Goal: Information Seeking & Learning: Learn about a topic

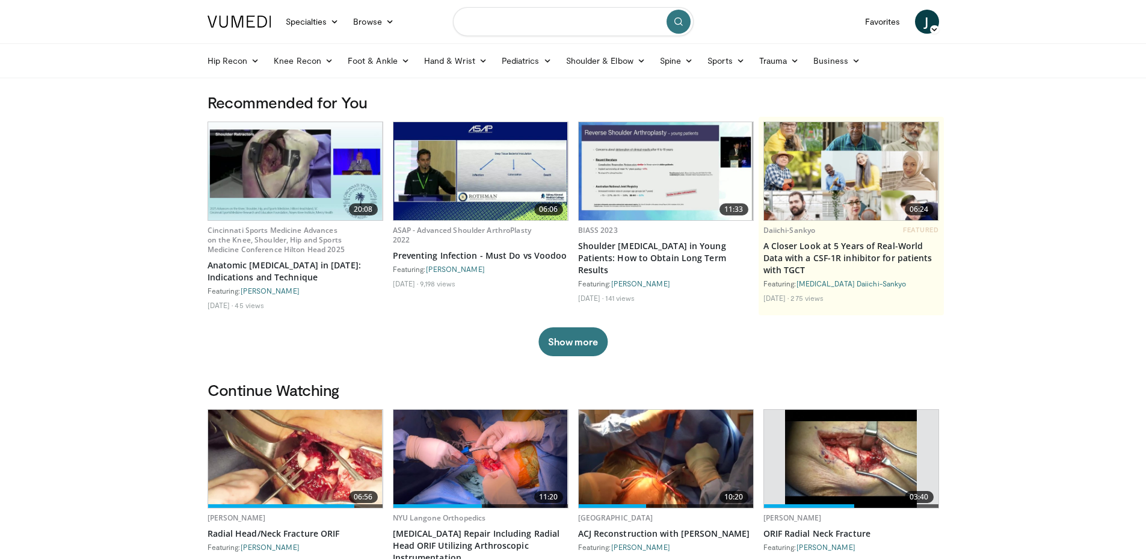
click at [527, 23] on input "Search topics, interventions" at bounding box center [573, 21] width 241 height 29
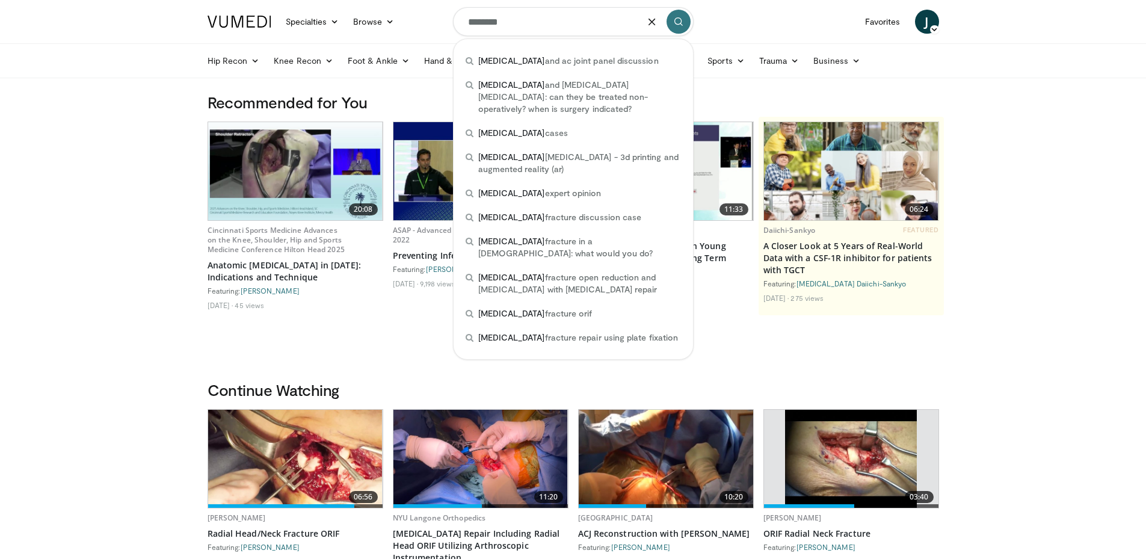
type input "********"
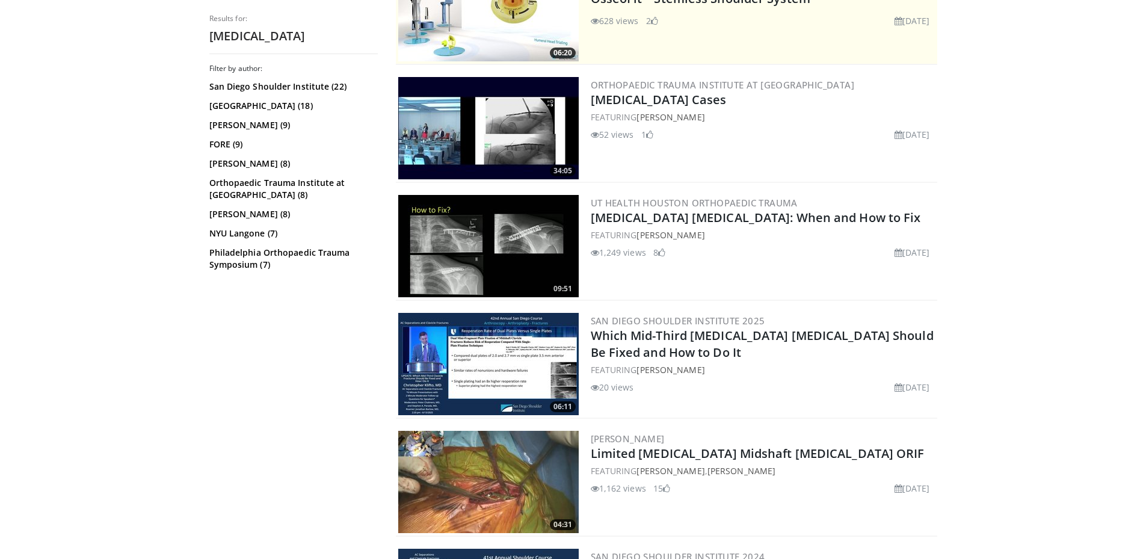
scroll to position [321, 0]
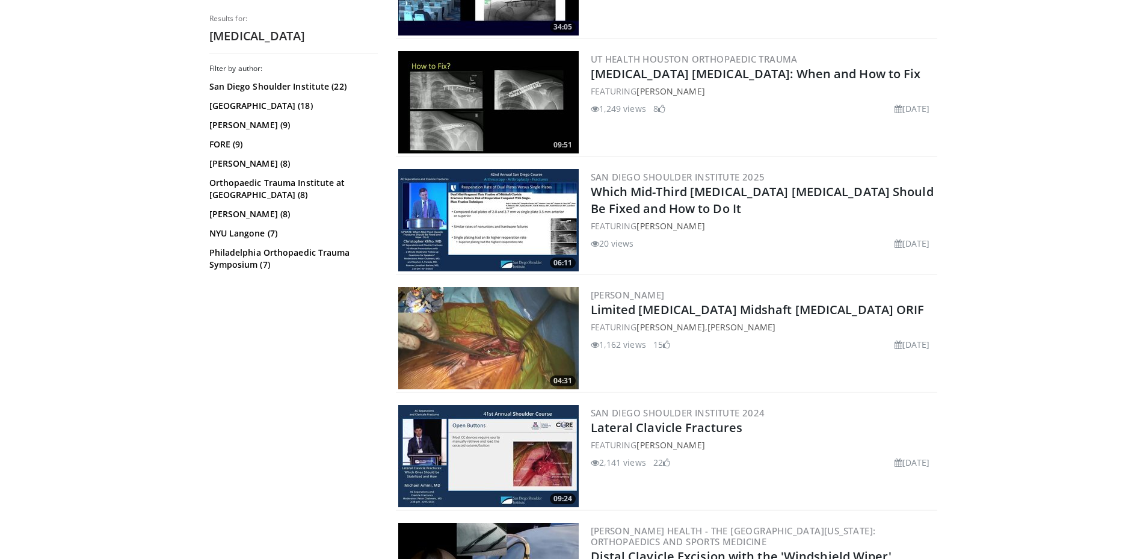
click at [521, 325] on img at bounding box center [488, 338] width 180 height 102
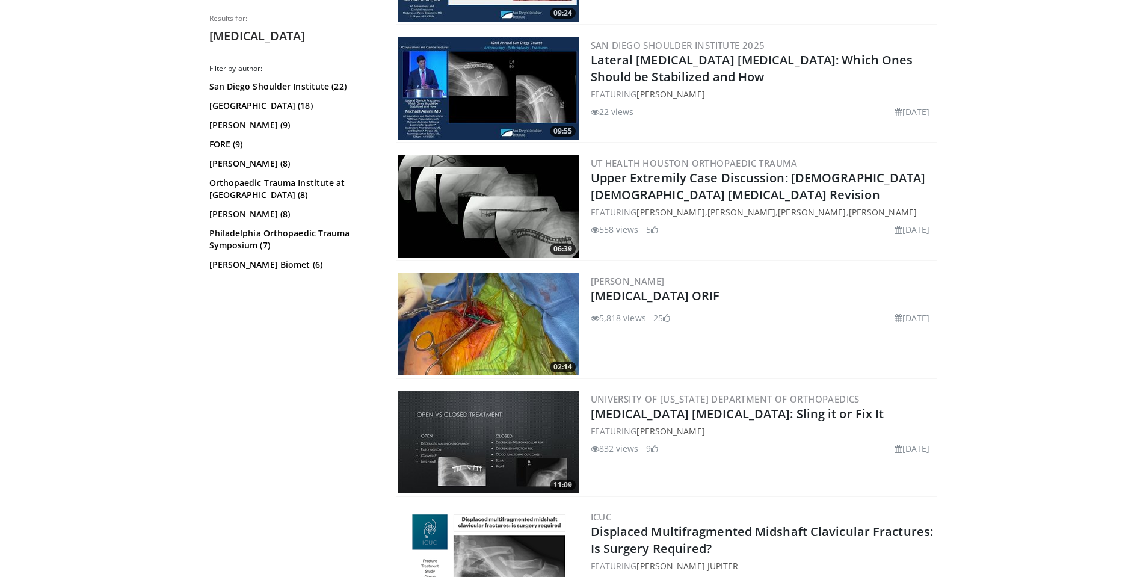
scroll to position [962, 0]
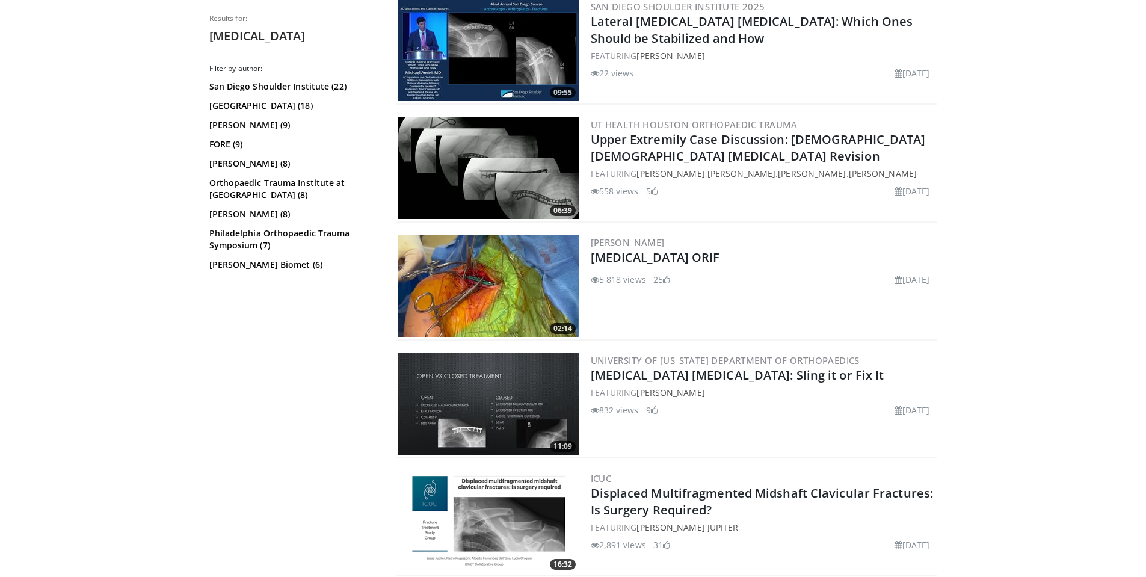
click at [512, 293] on img at bounding box center [488, 286] width 180 height 102
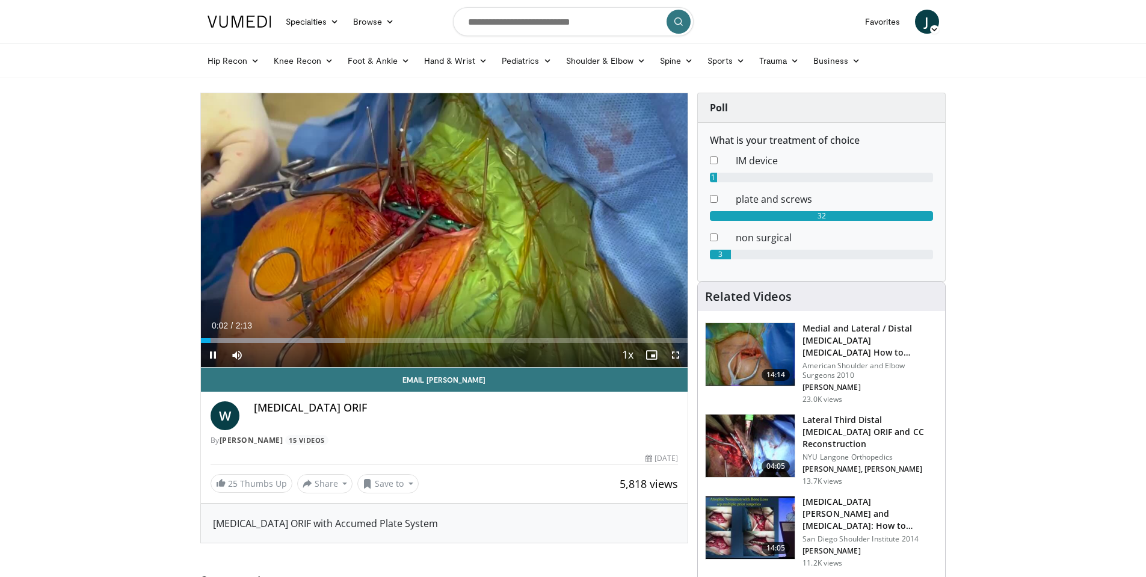
click at [673, 355] on span "Video Player" at bounding box center [675, 355] width 24 height 24
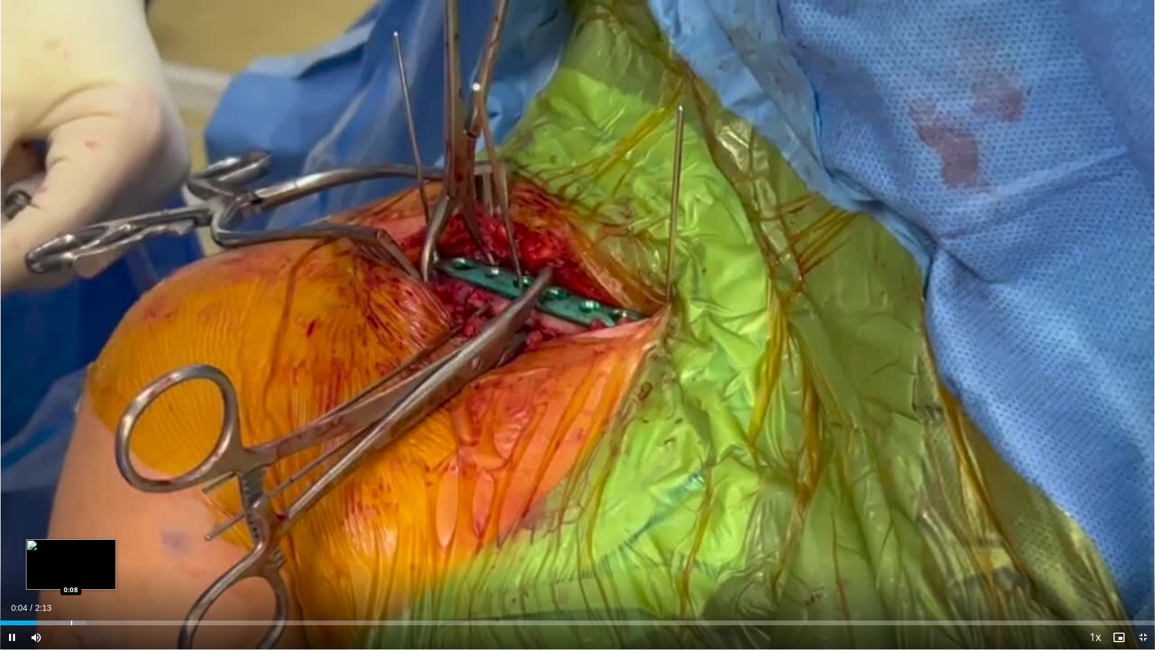
click at [71, 576] on div "Progress Bar" at bounding box center [71, 622] width 1 height 5
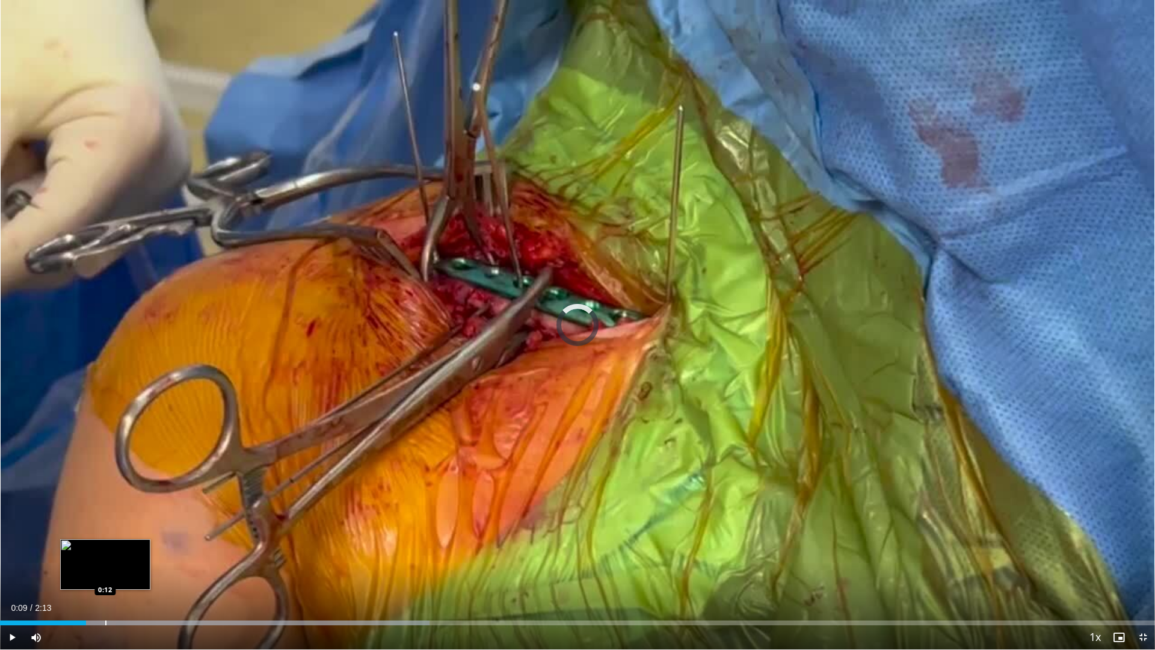
click at [106, 576] on div "Loaded : 37.19% 0:09 0:12" at bounding box center [577, 619] width 1155 height 11
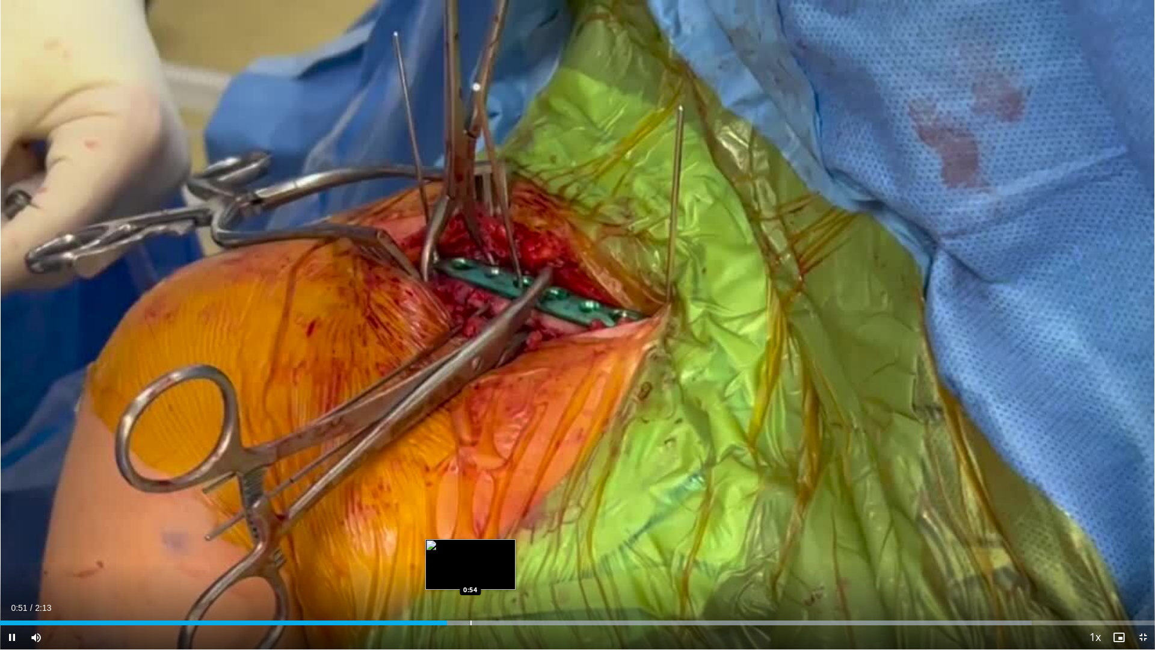
click at [470, 576] on div "Progress Bar" at bounding box center [470, 622] width 1 height 5
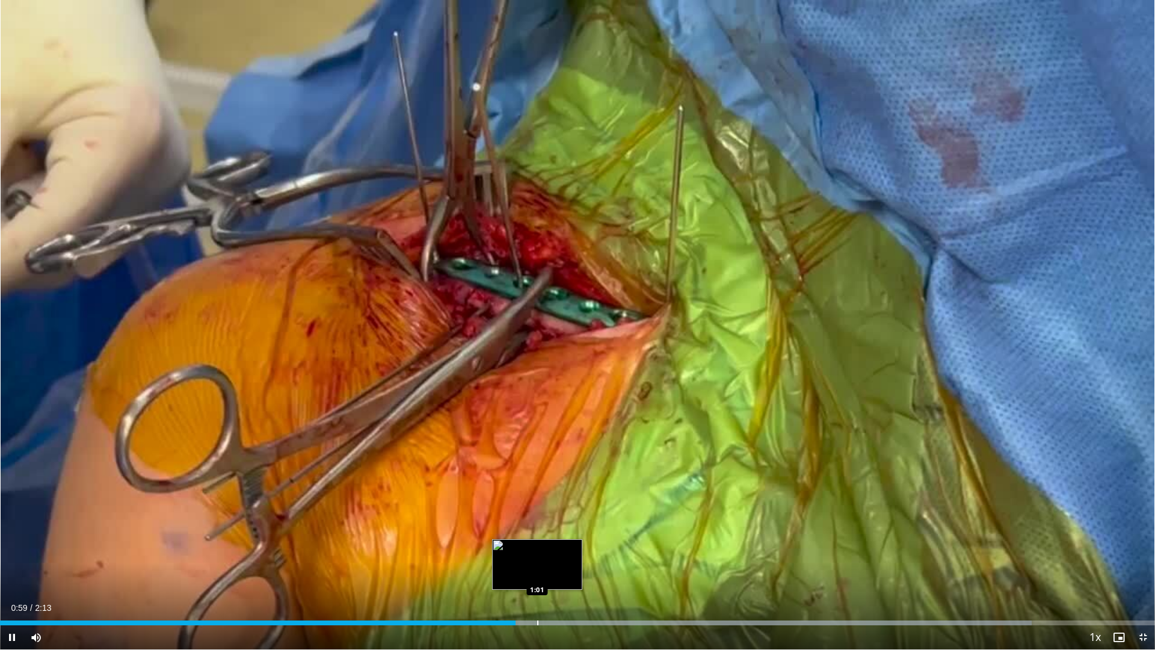
click at [537, 576] on div "Loaded : 89.32% 0:59 1:01" at bounding box center [577, 619] width 1155 height 11
click at [1141, 576] on span "Video Player" at bounding box center [1143, 637] width 24 height 24
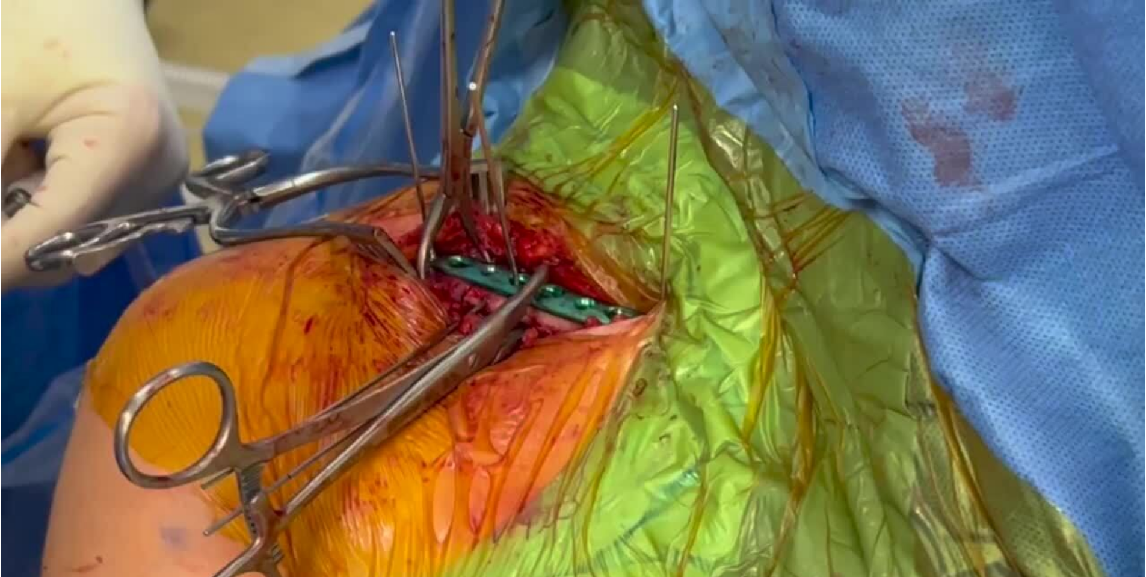
scroll to position [161, 0]
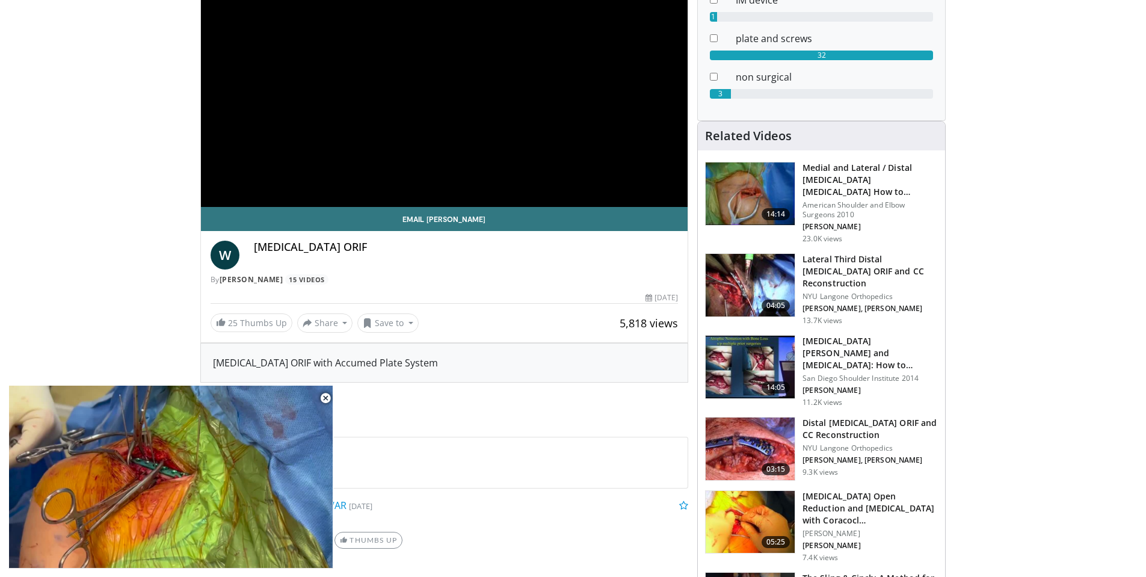
click at [741, 442] on img at bounding box center [750, 448] width 89 height 63
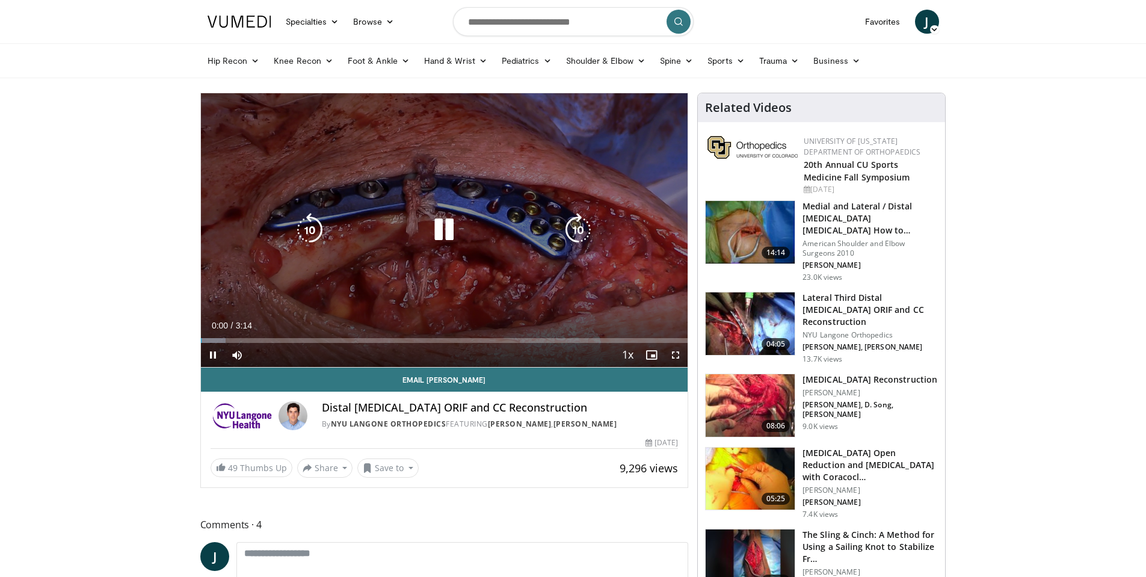
click at [435, 235] on icon "Video Player" at bounding box center [444, 230] width 34 height 34
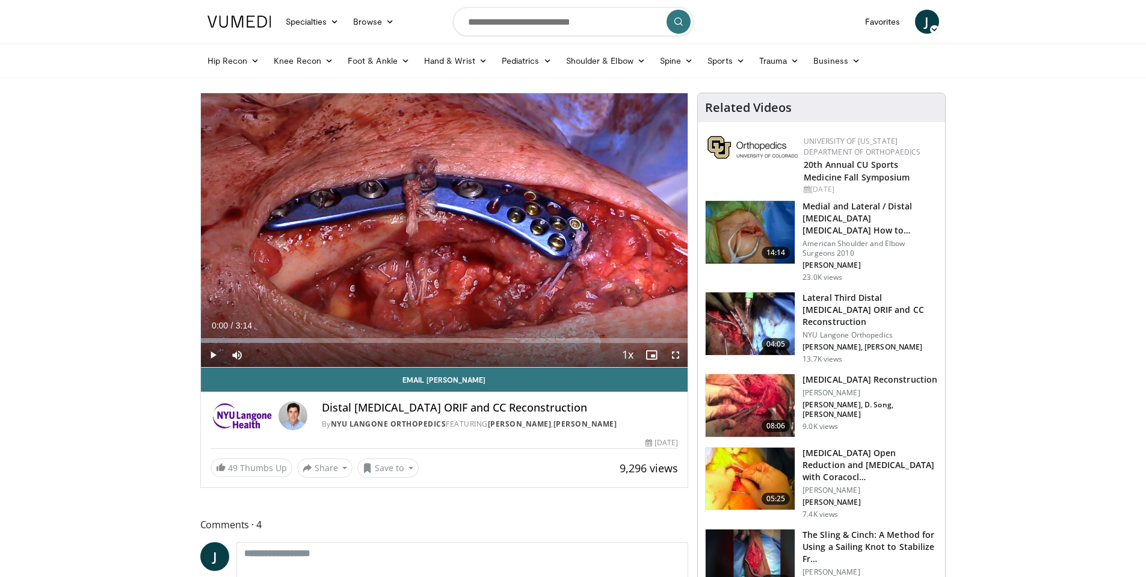
click at [437, 229] on div "10 seconds Tap to unmute" at bounding box center [444, 230] width 487 height 274
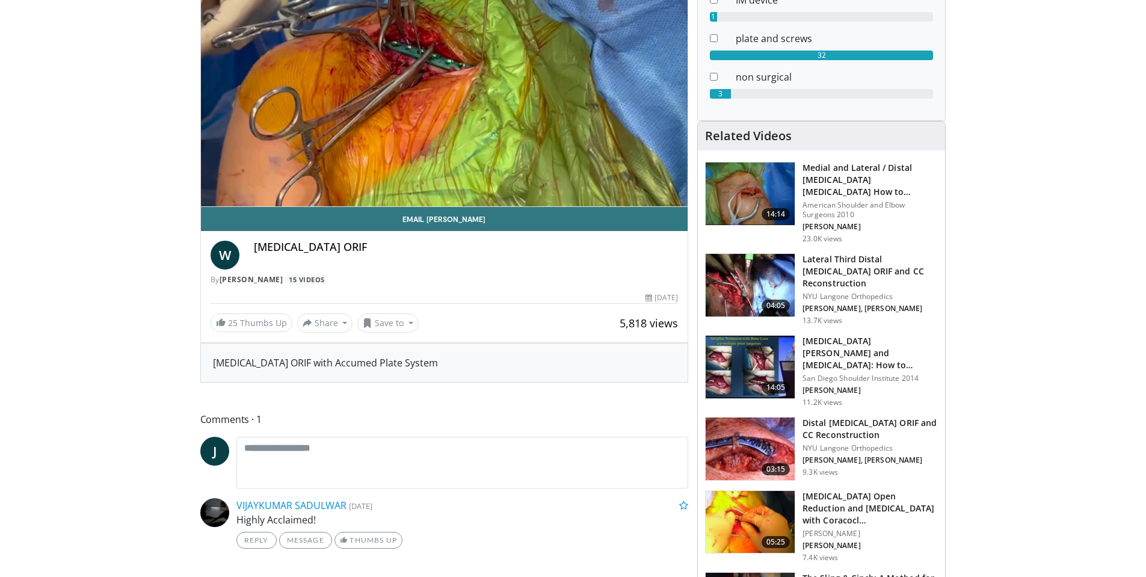
click at [754, 451] on img at bounding box center [750, 448] width 89 height 63
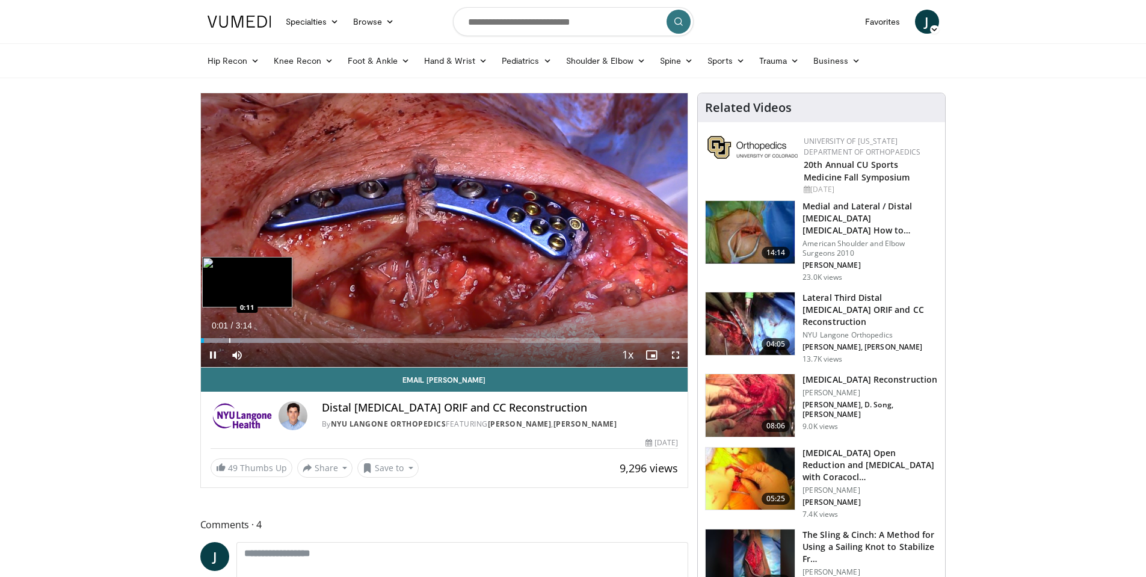
click at [232, 336] on div "Loaded : 20.38% 0:01 0:11" at bounding box center [444, 336] width 487 height 11
click at [265, 340] on div "Progress Bar" at bounding box center [265, 340] width 1 height 5
click at [284, 340] on div "Progress Bar" at bounding box center [283, 340] width 1 height 5
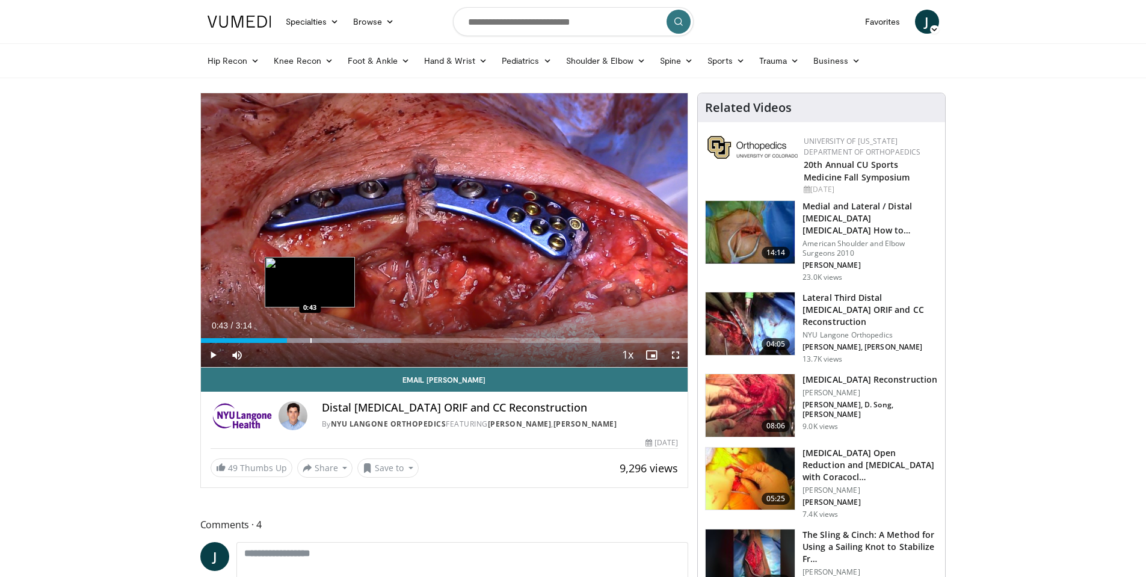
click at [310, 340] on div "Progress Bar" at bounding box center [310, 340] width 1 height 5
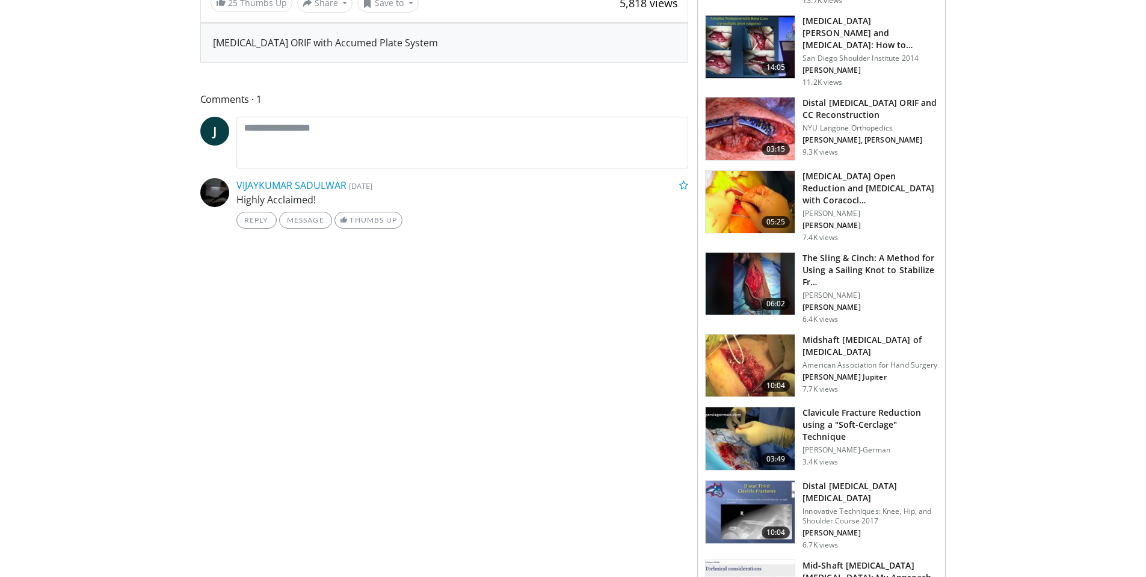
scroll to position [481, 0]
click at [745, 353] on img at bounding box center [750, 365] width 89 height 63
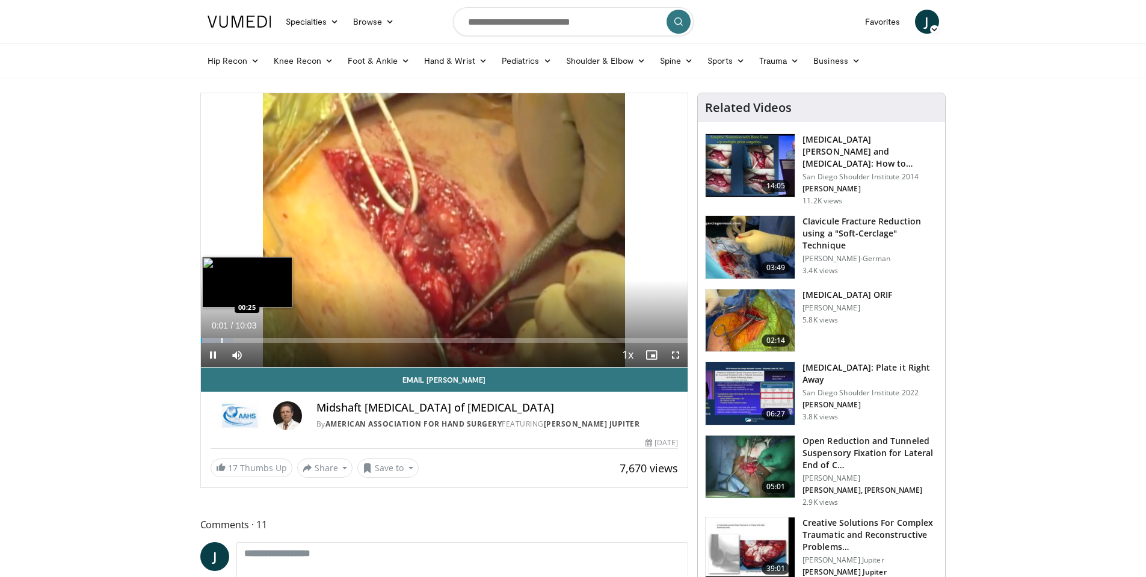
click at [221, 338] on div "Progress Bar" at bounding box center [221, 340] width 1 height 5
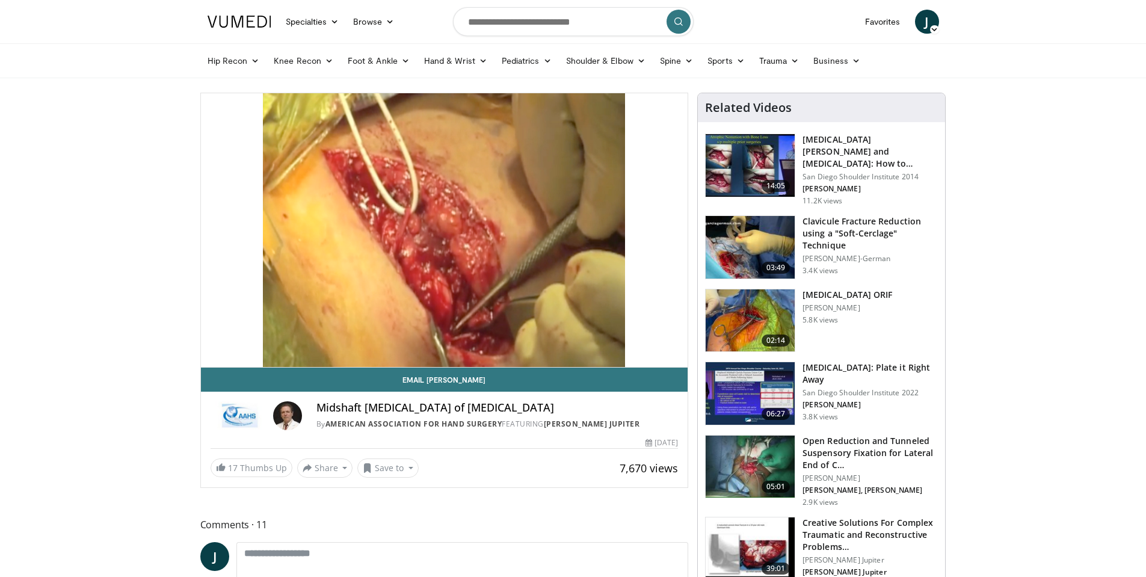
click at [240, 337] on div "10 seconds Tap to unmute" at bounding box center [444, 230] width 487 height 274
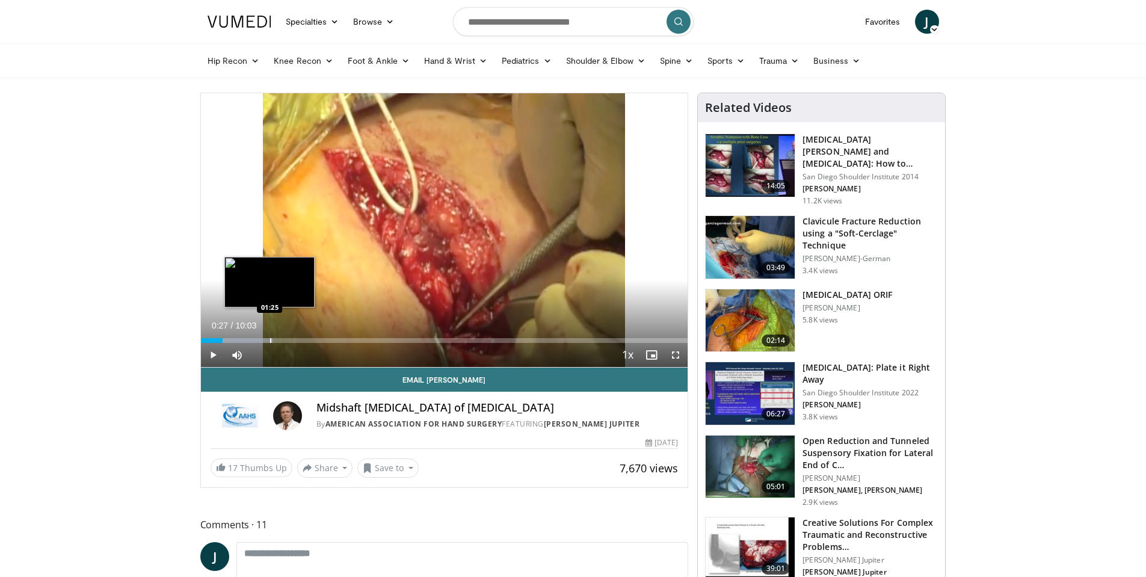
click at [270, 342] on div "Progress Bar" at bounding box center [270, 340] width 1 height 5
click at [307, 340] on div "Progress Bar" at bounding box center [307, 340] width 1 height 5
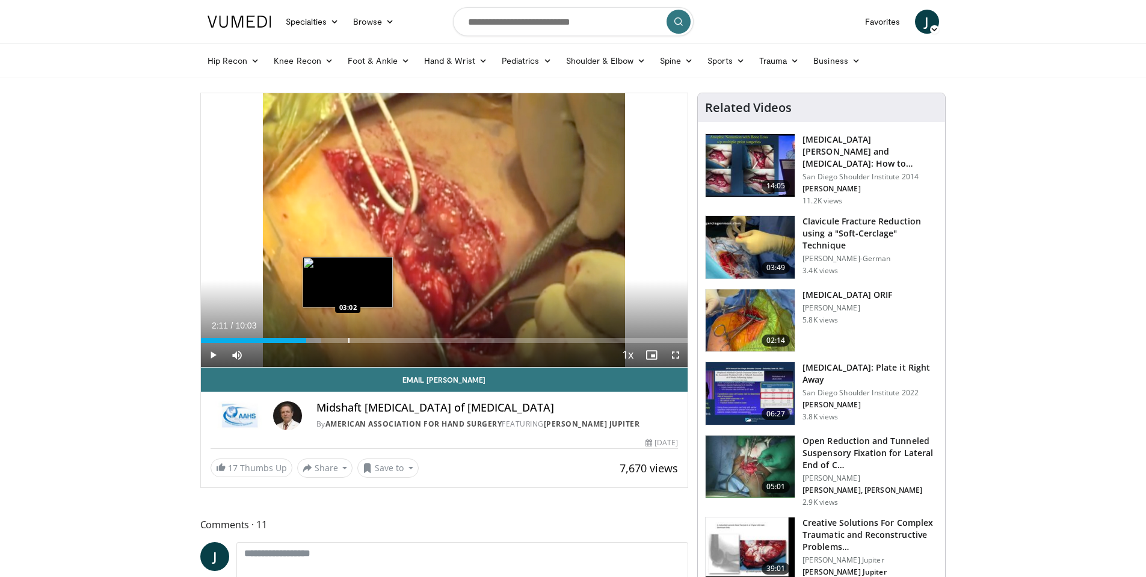
click at [346, 340] on div "Loaded : 24.81% 02:11 03:02" at bounding box center [444, 340] width 487 height 5
click at [215, 351] on span "Video Player" at bounding box center [213, 355] width 24 height 24
click at [340, 340] on div "Progress Bar" at bounding box center [340, 340] width 1 height 5
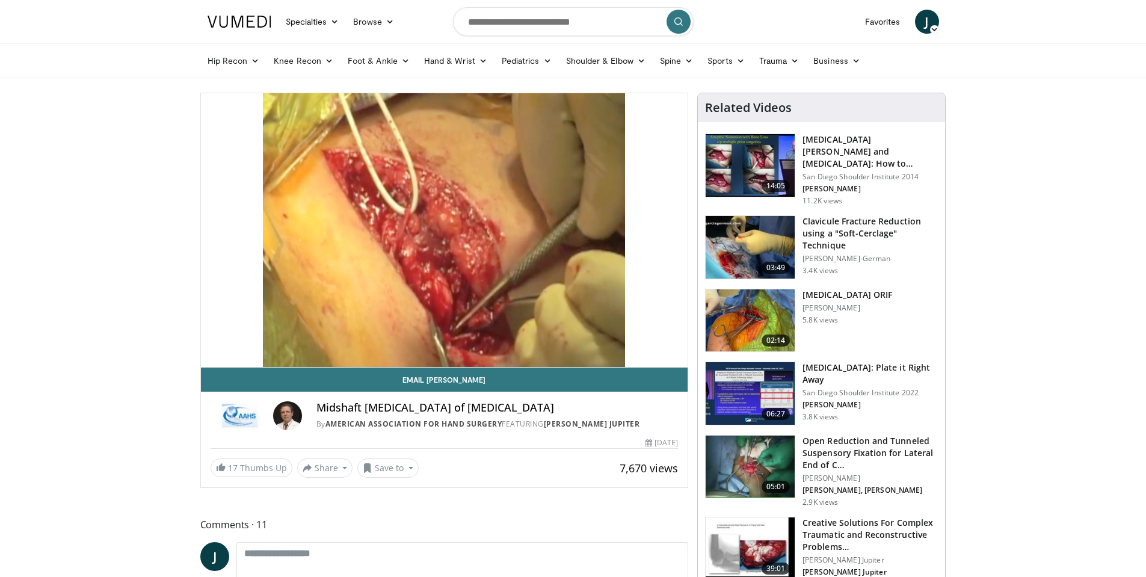
click at [748, 246] on img at bounding box center [750, 247] width 89 height 63
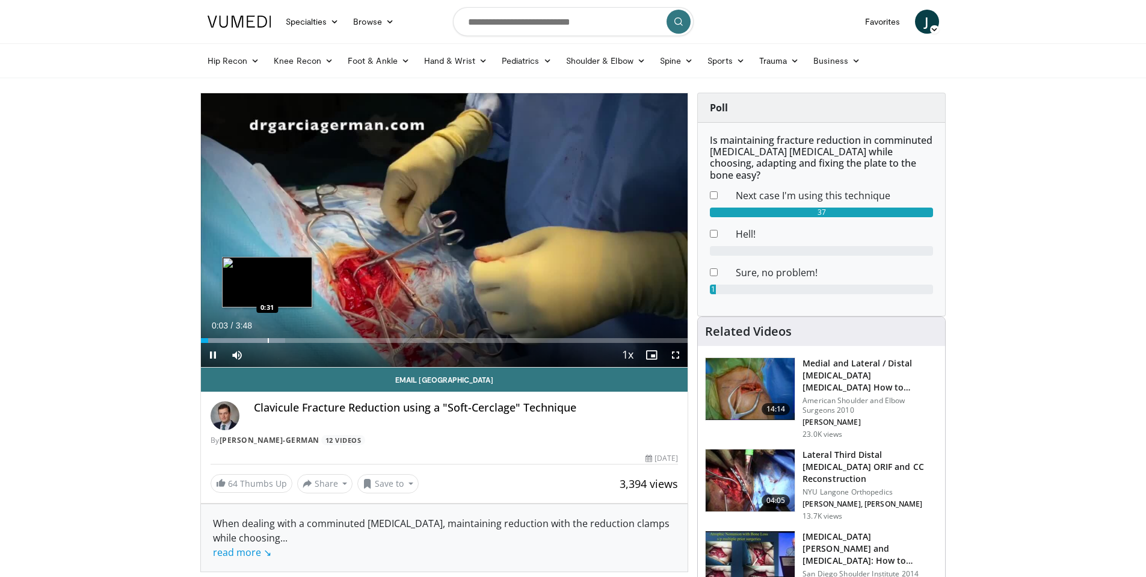
click at [268, 336] on div "Loaded : 17.31% 0:03 0:31" at bounding box center [444, 336] width 487 height 11
click at [254, 339] on div "Progress Bar" at bounding box center [254, 340] width 1 height 5
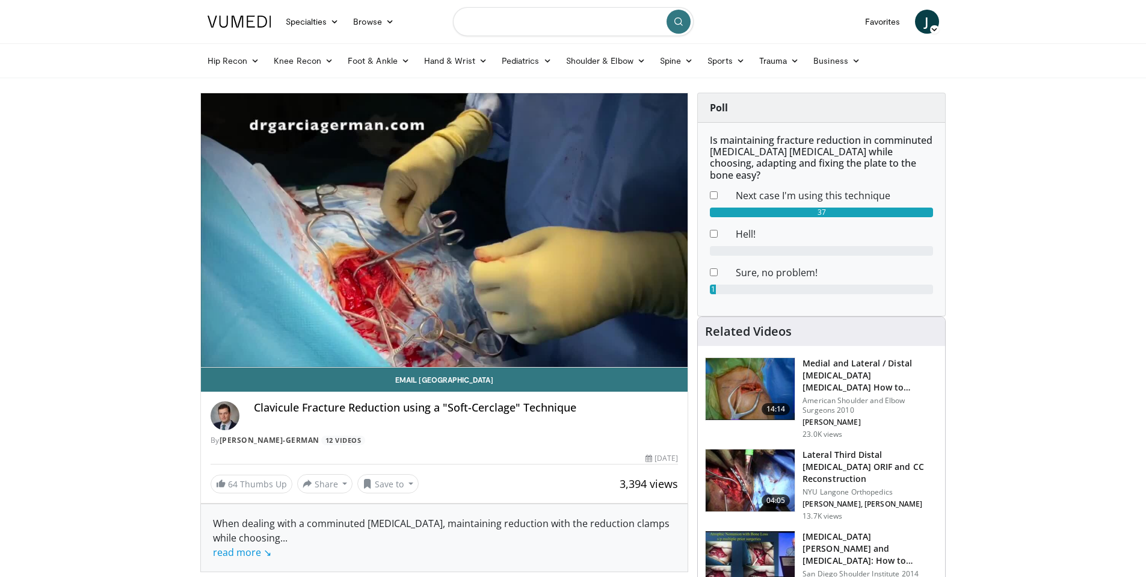
click at [525, 18] on input "Search topics, interventions" at bounding box center [573, 21] width 241 height 29
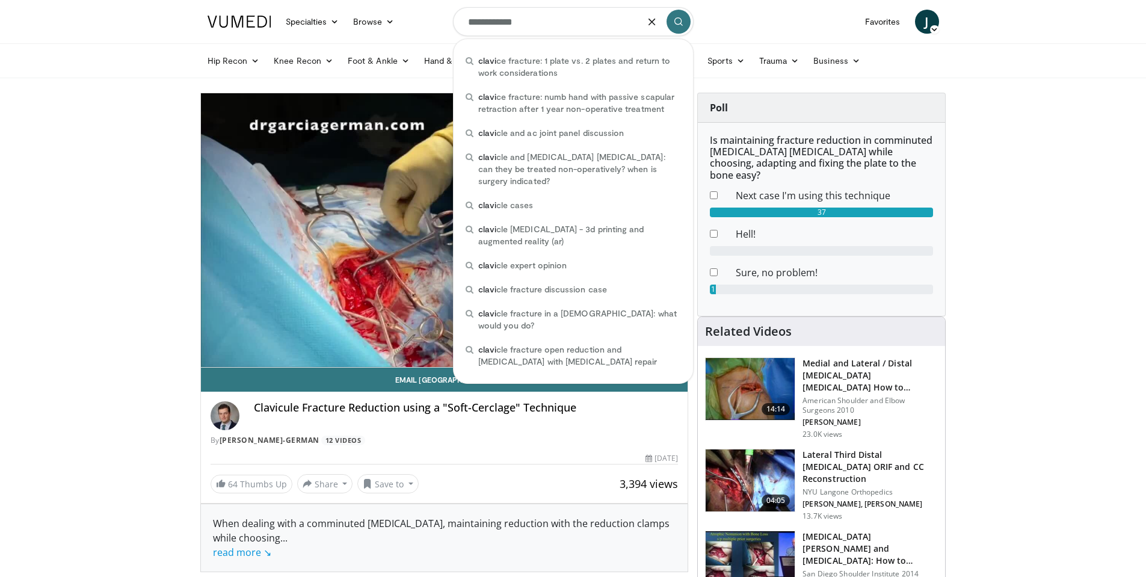
type input "**********"
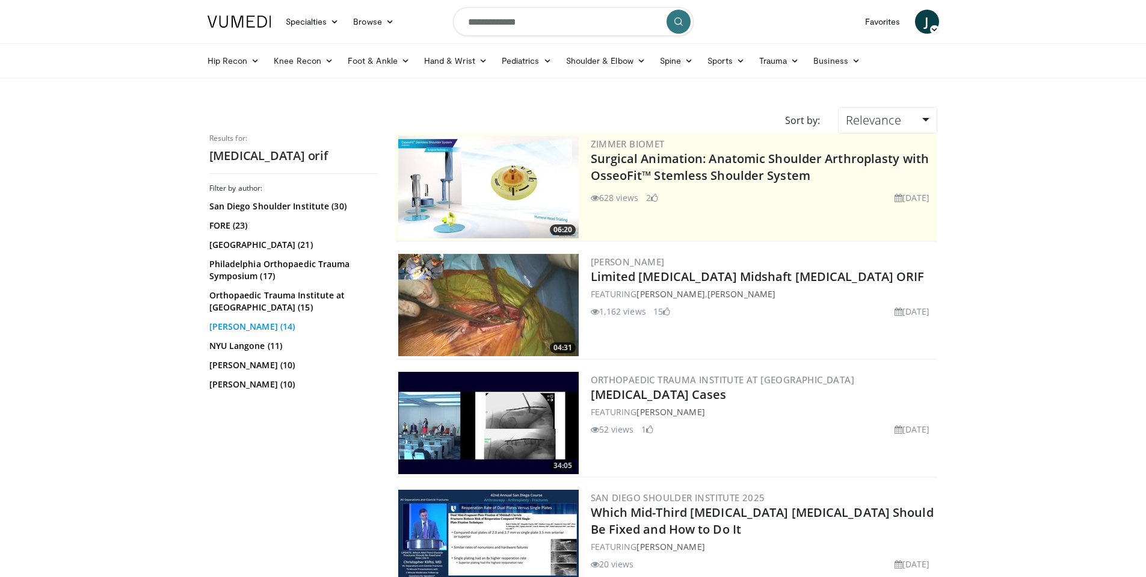
click at [245, 328] on link "[PERSON_NAME] (14)" at bounding box center [291, 327] width 165 height 12
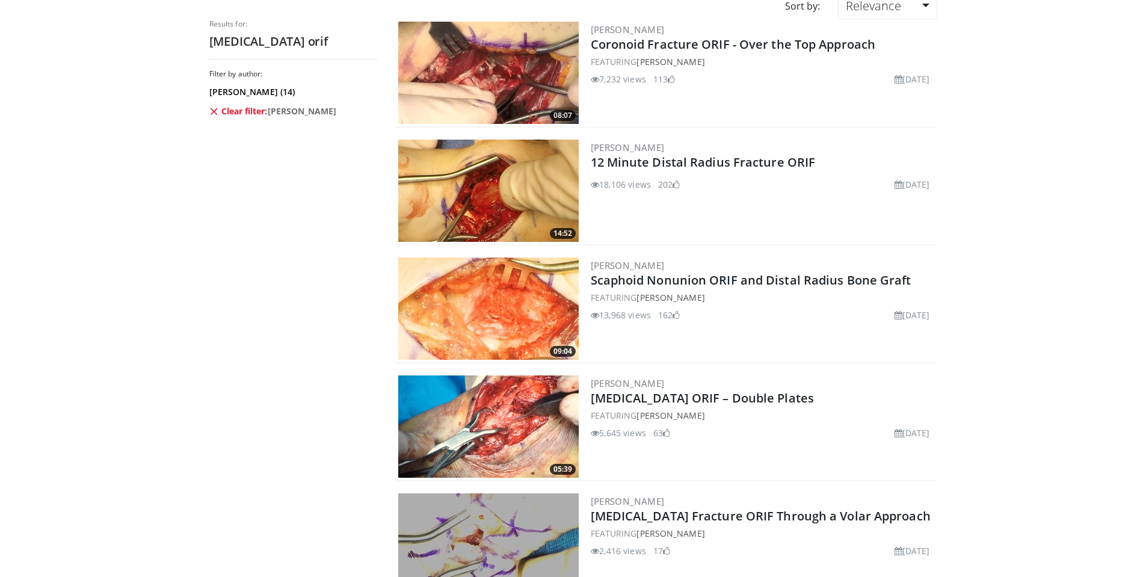
scroll to position [161, 0]
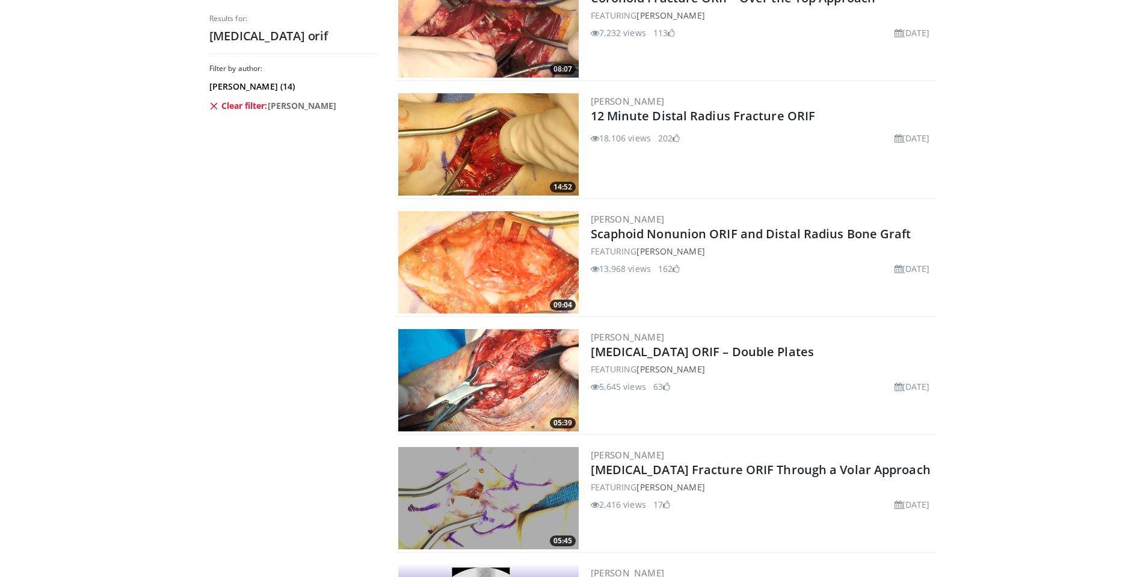
click at [503, 384] on img at bounding box center [488, 380] width 180 height 102
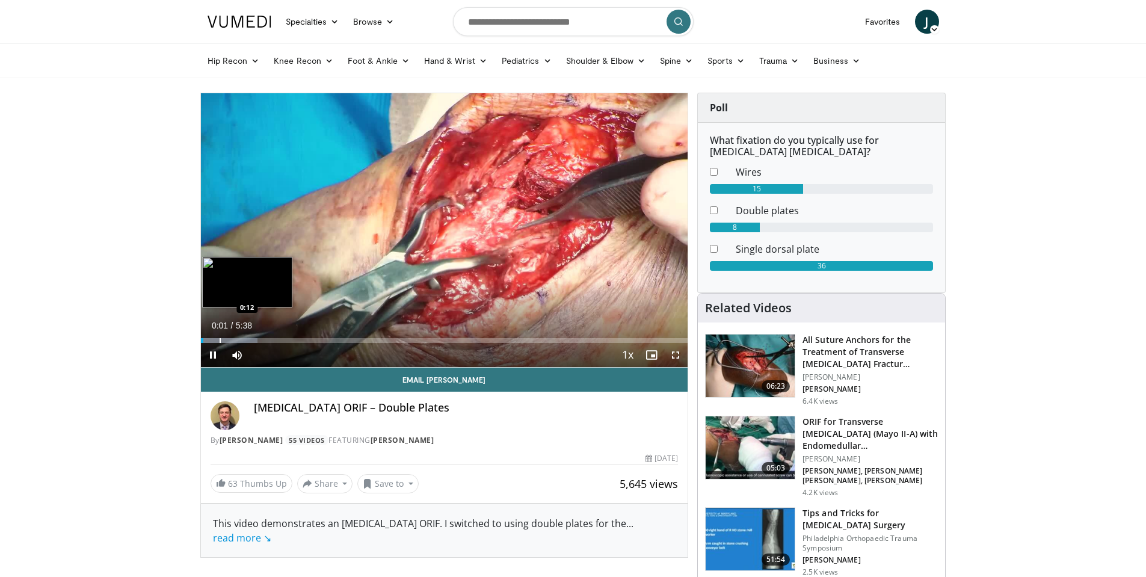
click at [218, 340] on div "Loaded : 11.70% 0:01 0:12" at bounding box center [444, 340] width 487 height 5
click at [238, 341] on div "Progress Bar" at bounding box center [238, 340] width 1 height 5
click at [248, 339] on div "Progress Bar" at bounding box center [248, 340] width 1 height 5
click at [261, 338] on div "Progress Bar" at bounding box center [274, 340] width 138 height 5
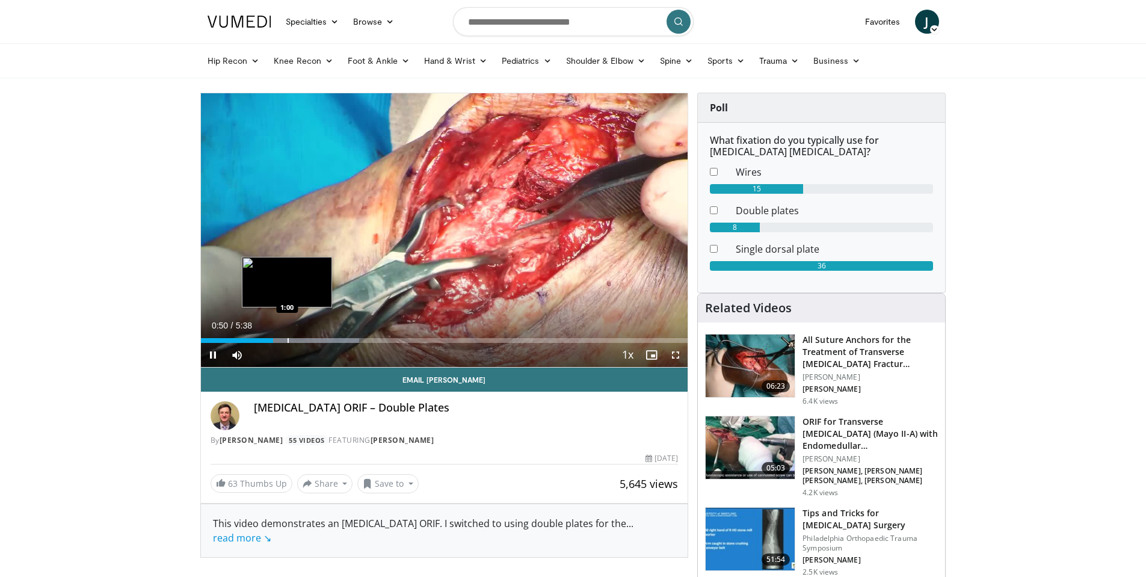
click at [287, 336] on div "Loaded : 32.53% 0:50 1:00" at bounding box center [444, 336] width 487 height 11
click at [314, 340] on div "Progress Bar" at bounding box center [314, 340] width 1 height 5
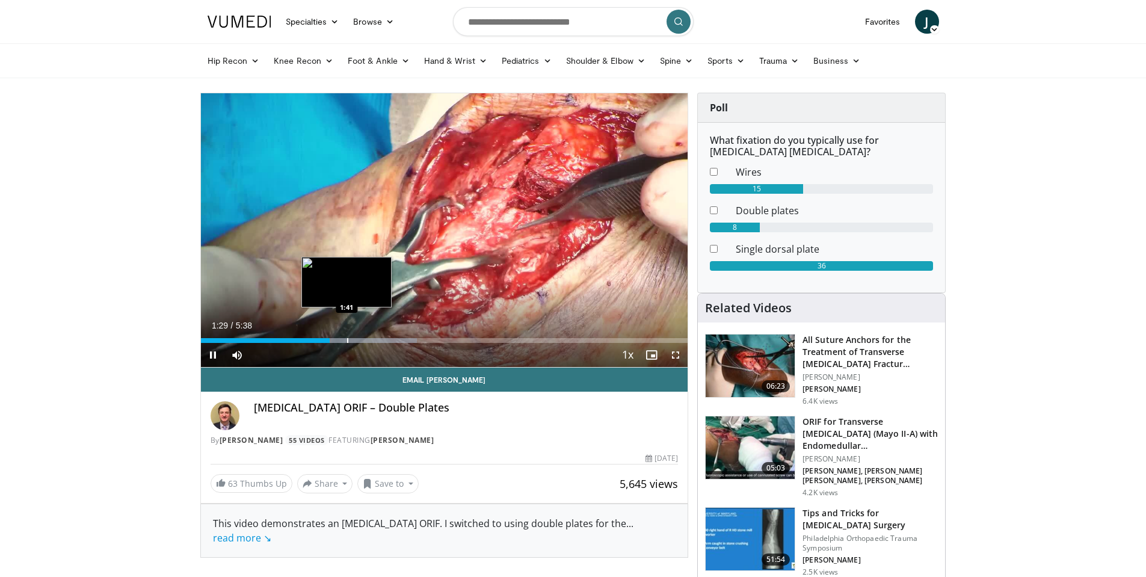
click at [347, 340] on div "Progress Bar" at bounding box center [347, 340] width 1 height 5
click at [368, 340] on div "Progress Bar" at bounding box center [368, 340] width 1 height 5
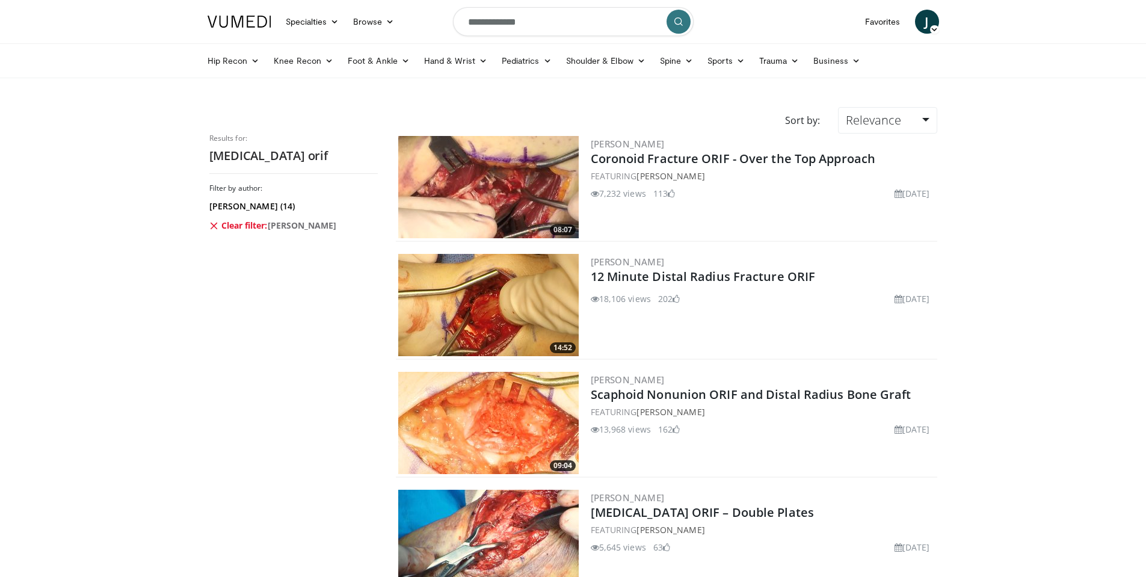
click at [215, 226] on icon at bounding box center [214, 226] width 10 height 10
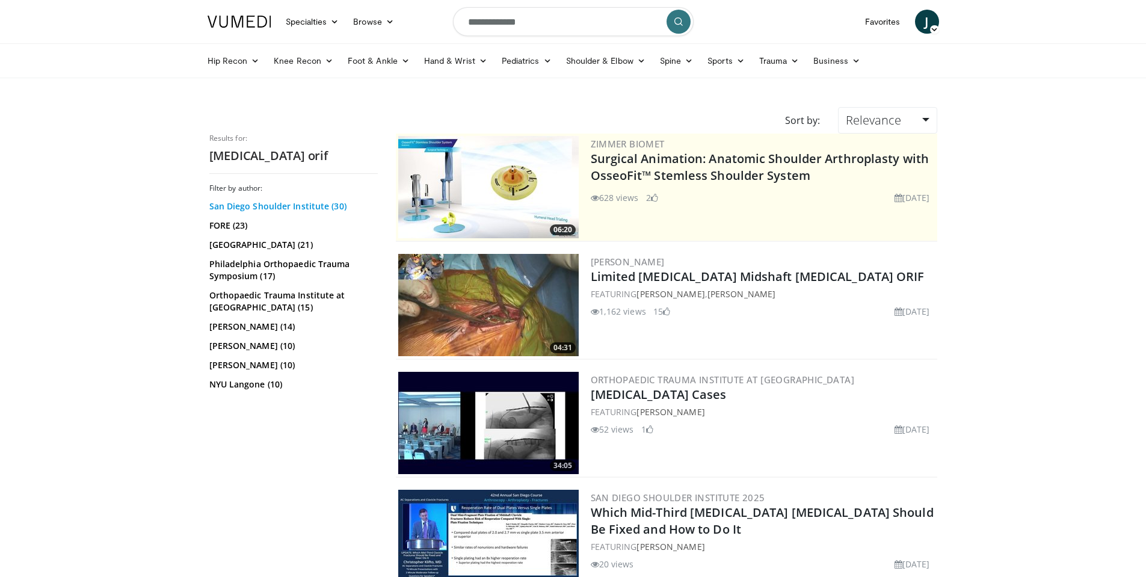
click at [242, 203] on link "San Diego Shoulder Institute (30)" at bounding box center [291, 206] width 165 height 12
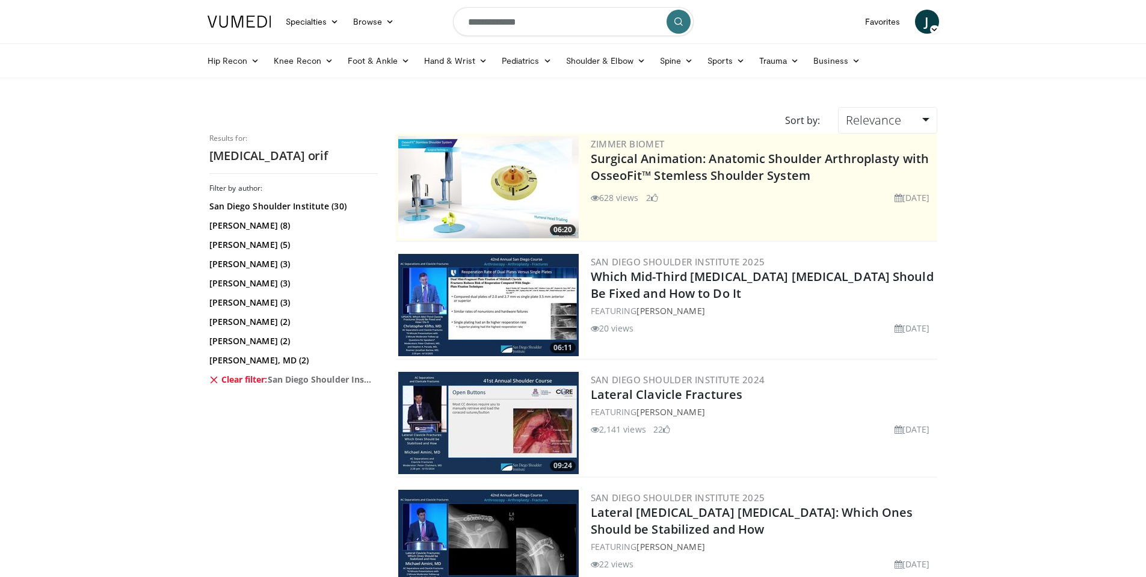
click at [216, 380] on icon at bounding box center [214, 380] width 10 height 10
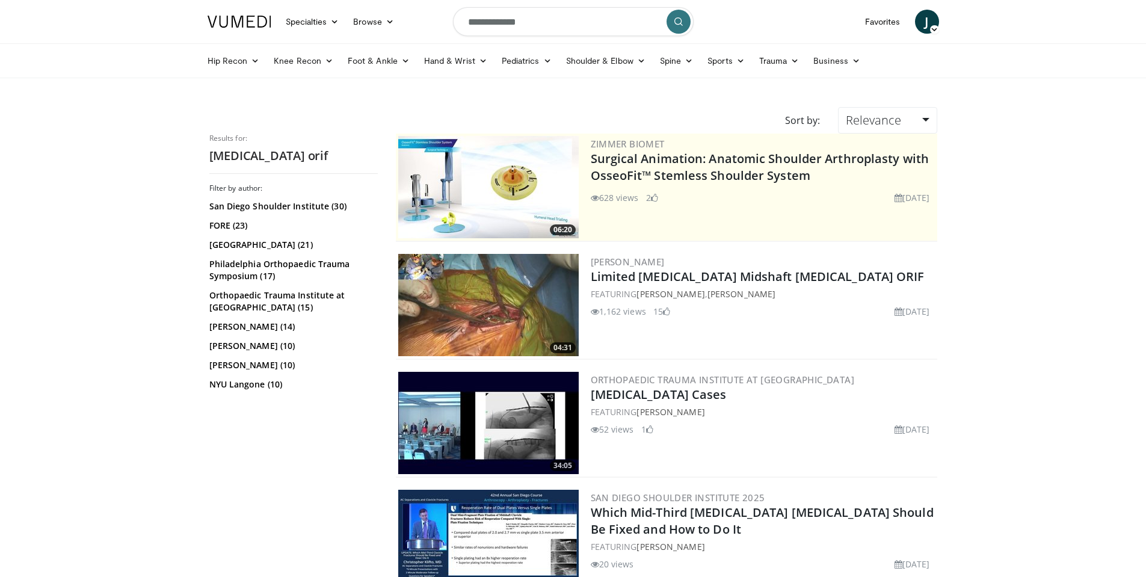
click at [528, 20] on input "**********" at bounding box center [573, 21] width 241 height 29
type input "**********"
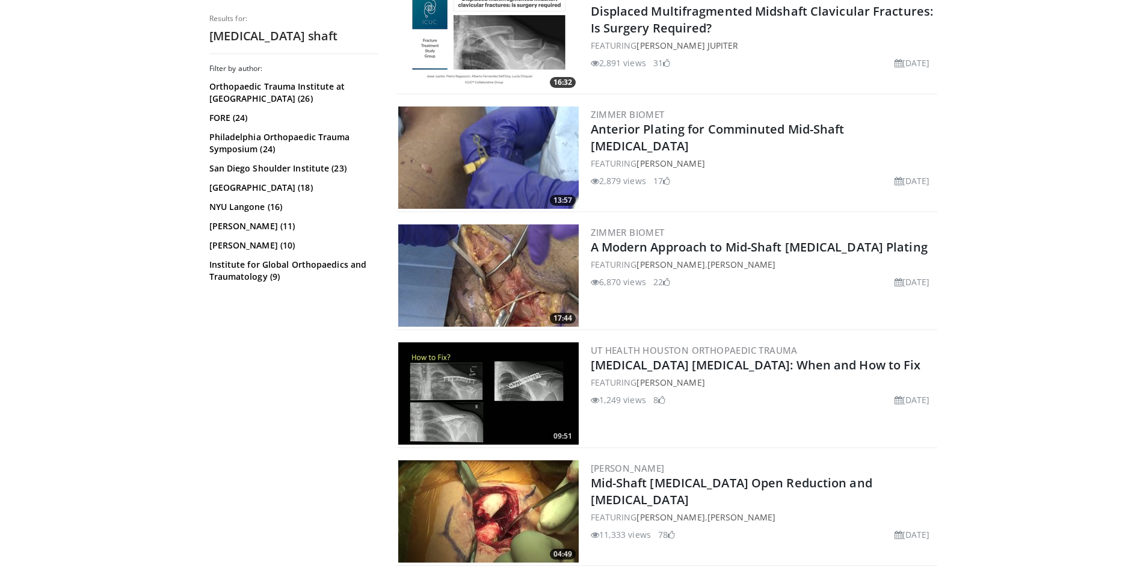
scroll to position [642, 0]
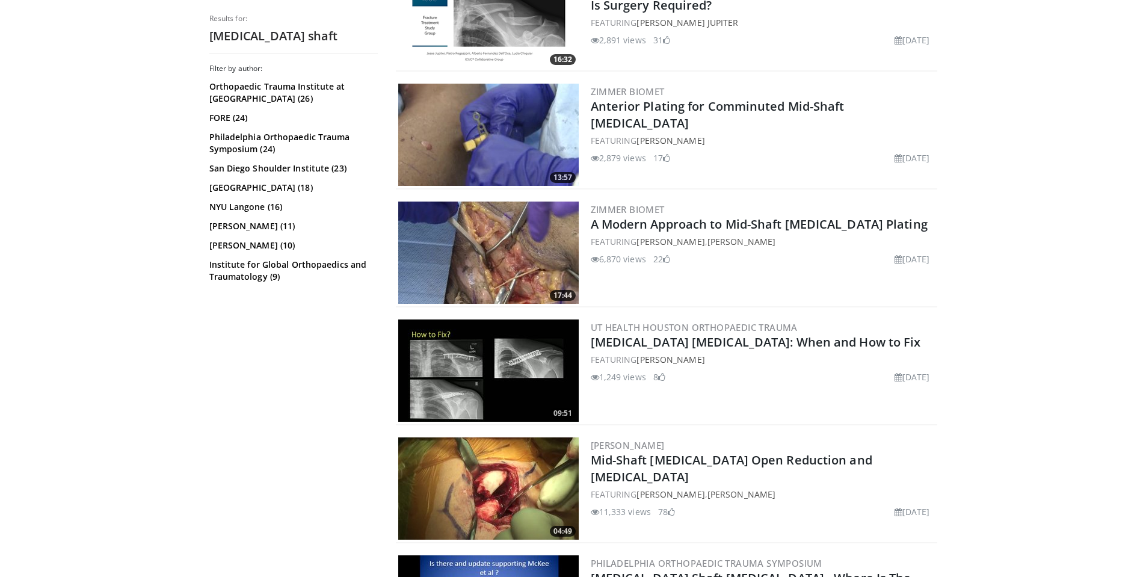
click at [476, 265] on img at bounding box center [488, 252] width 180 height 102
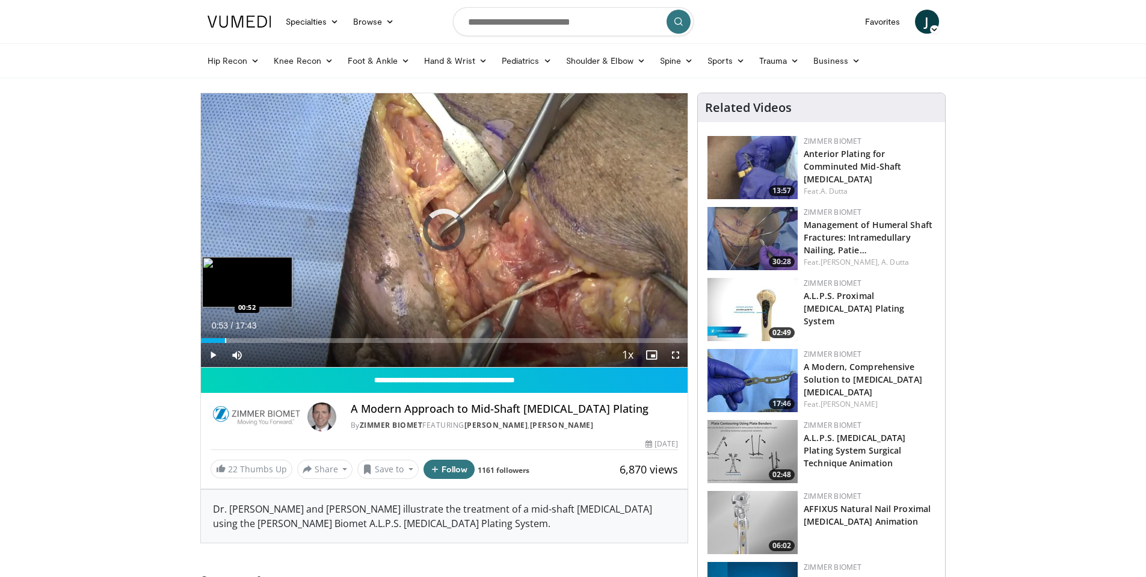
click at [225, 339] on div "Progress Bar" at bounding box center [225, 340] width 1 height 5
click at [251, 338] on div "Progress Bar" at bounding box center [251, 340] width 1 height 5
click at [300, 339] on div "Progress Bar" at bounding box center [300, 340] width 1 height 5
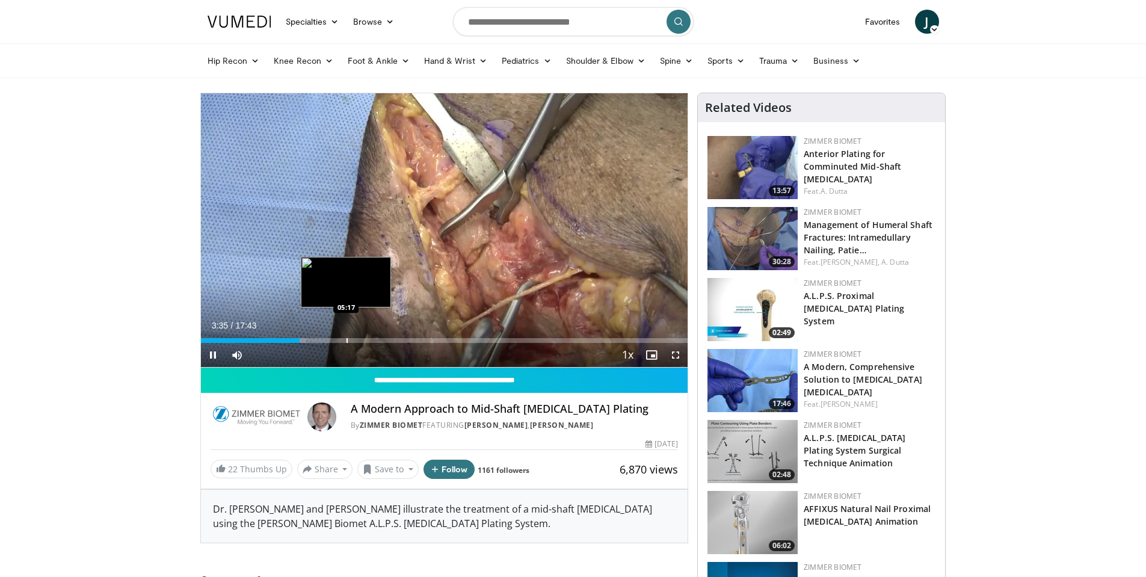
click at [346, 337] on div "Loaded : 21.62% 03:35 05:17" at bounding box center [444, 336] width 487 height 11
click at [214, 355] on span "Video Player" at bounding box center [213, 355] width 24 height 24
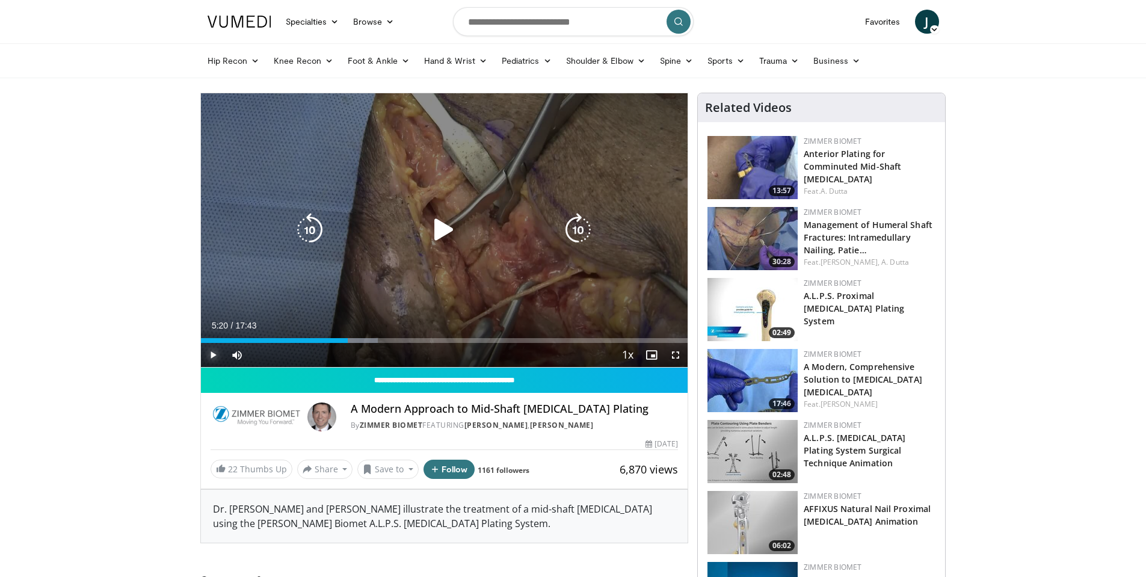
click at [212, 353] on span "Video Player" at bounding box center [213, 355] width 24 height 24
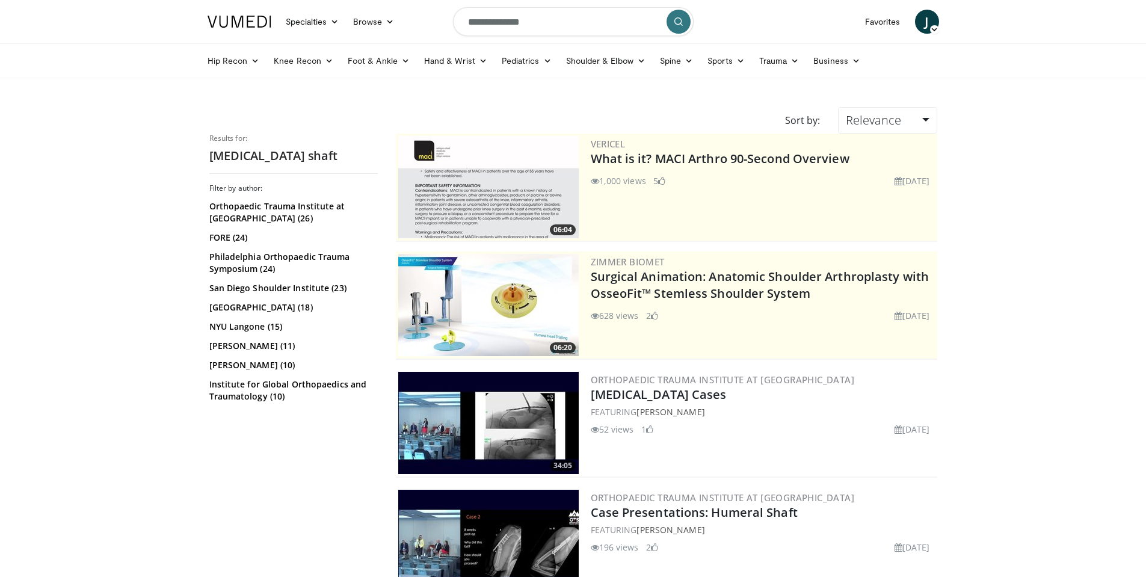
scroll to position [642, 0]
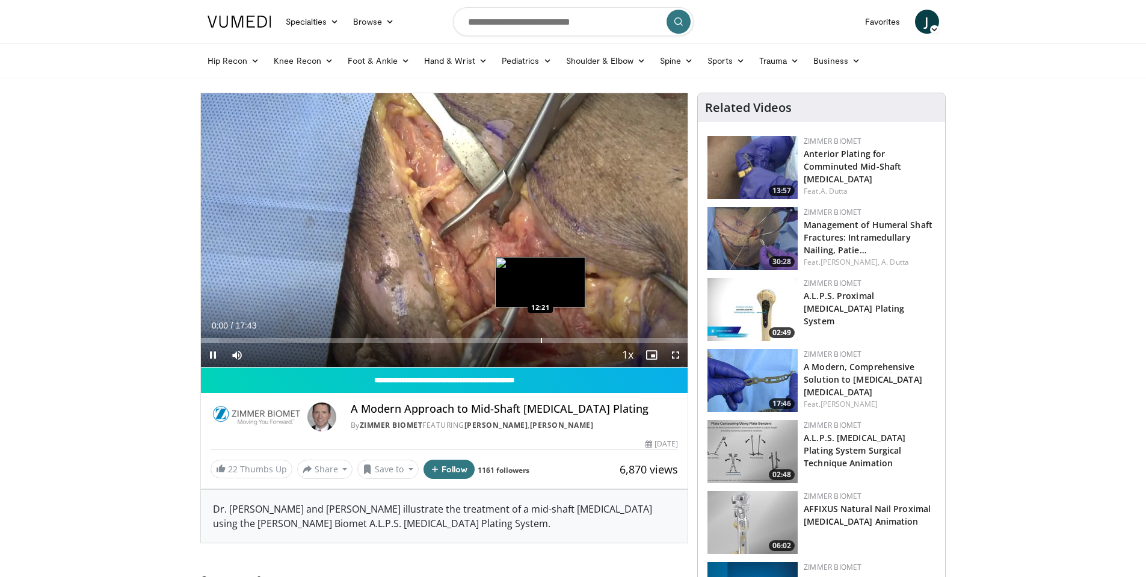
click at [541, 338] on div "Progress Bar" at bounding box center [541, 340] width 1 height 5
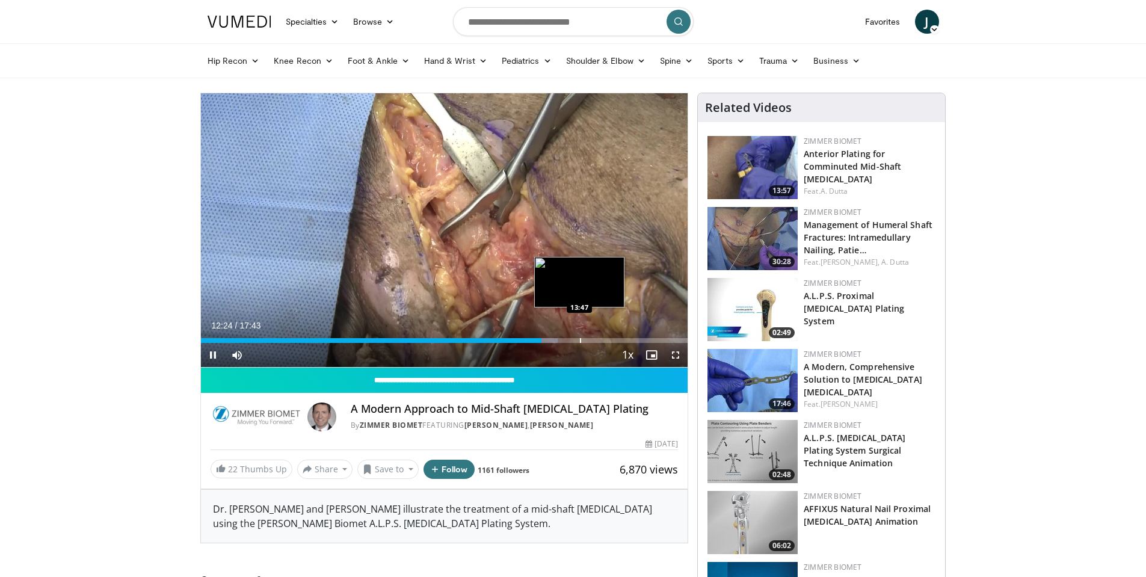
click at [580, 339] on div "Progress Bar" at bounding box center [580, 340] width 1 height 5
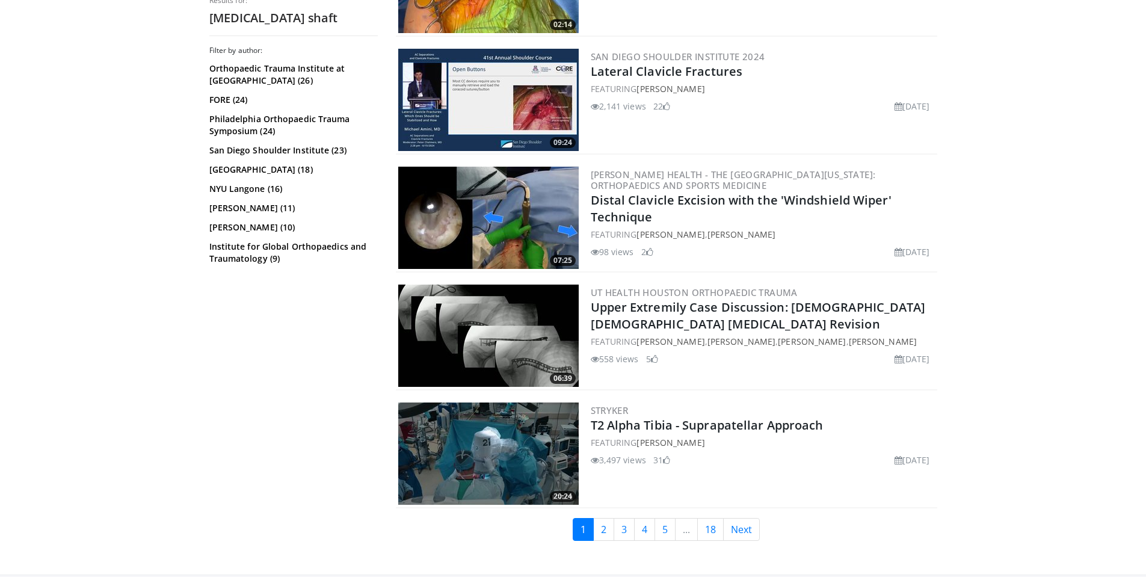
scroll to position [2773, 0]
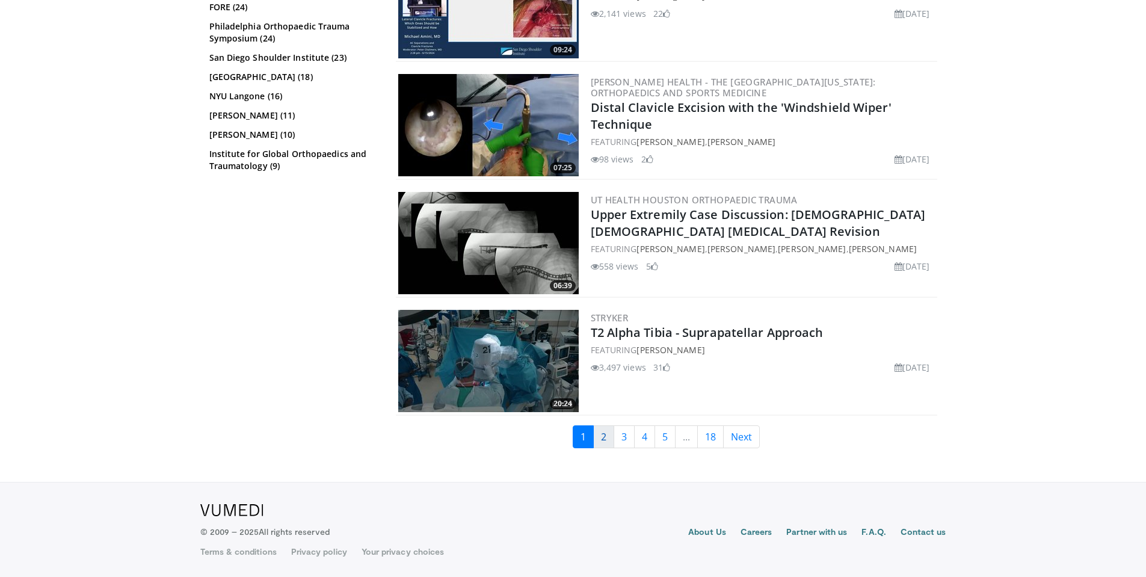
click at [604, 440] on link "2" at bounding box center [603, 436] width 21 height 23
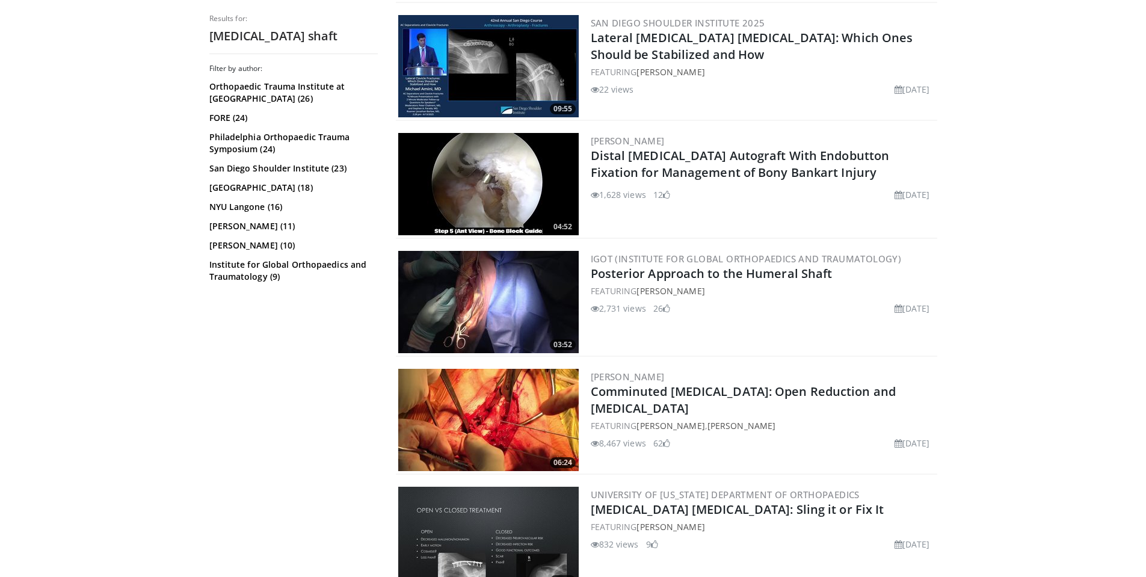
scroll to position [642, 0]
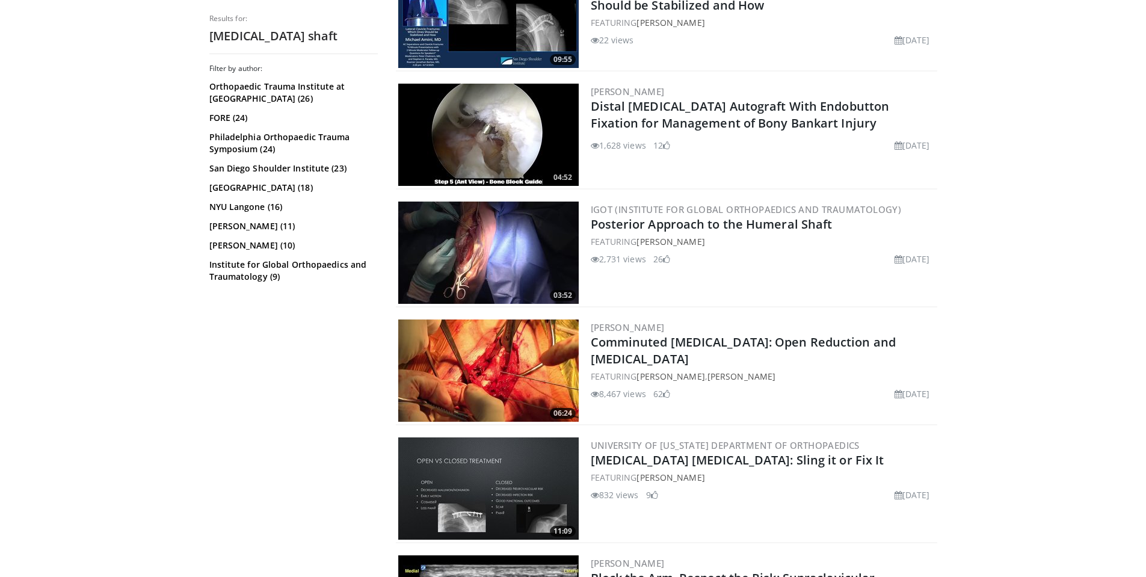
click at [488, 370] on img at bounding box center [488, 370] width 180 height 102
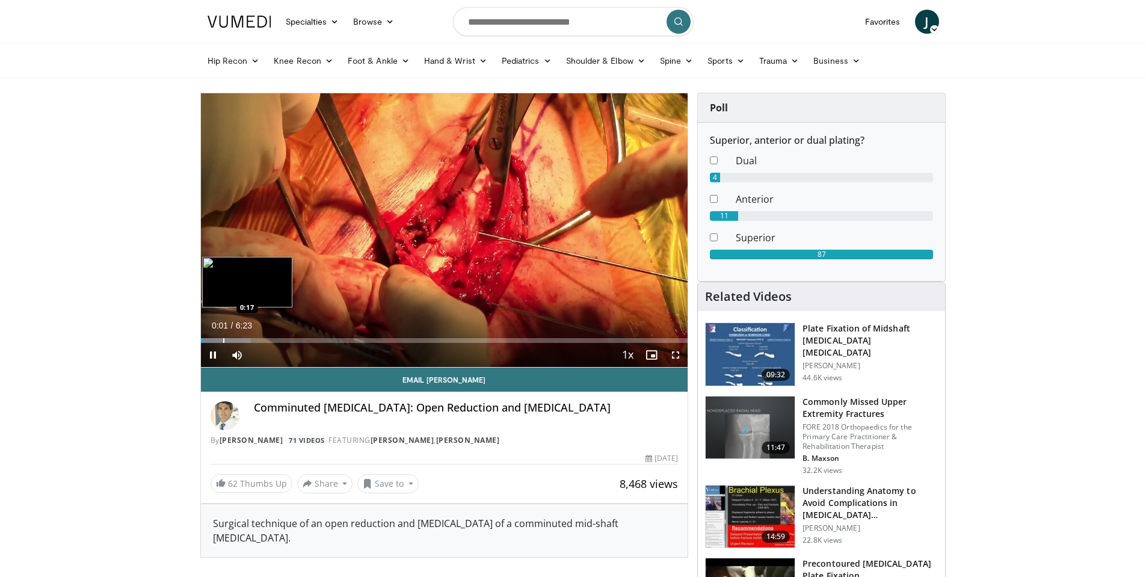
click at [223, 340] on div "Progress Bar" at bounding box center [223, 340] width 1 height 5
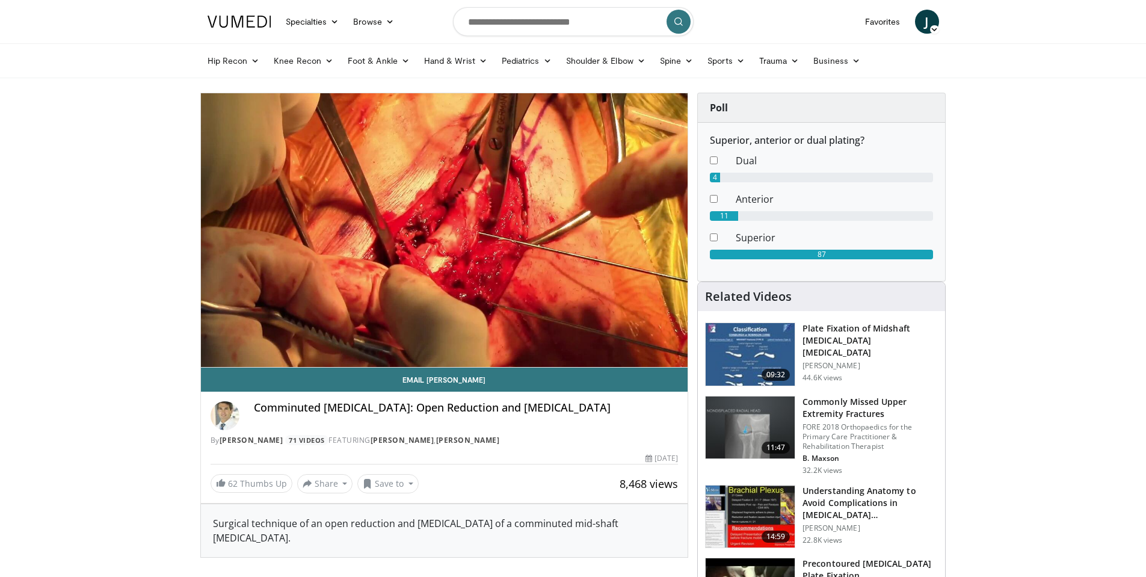
click at [742, 350] on img at bounding box center [750, 354] width 89 height 63
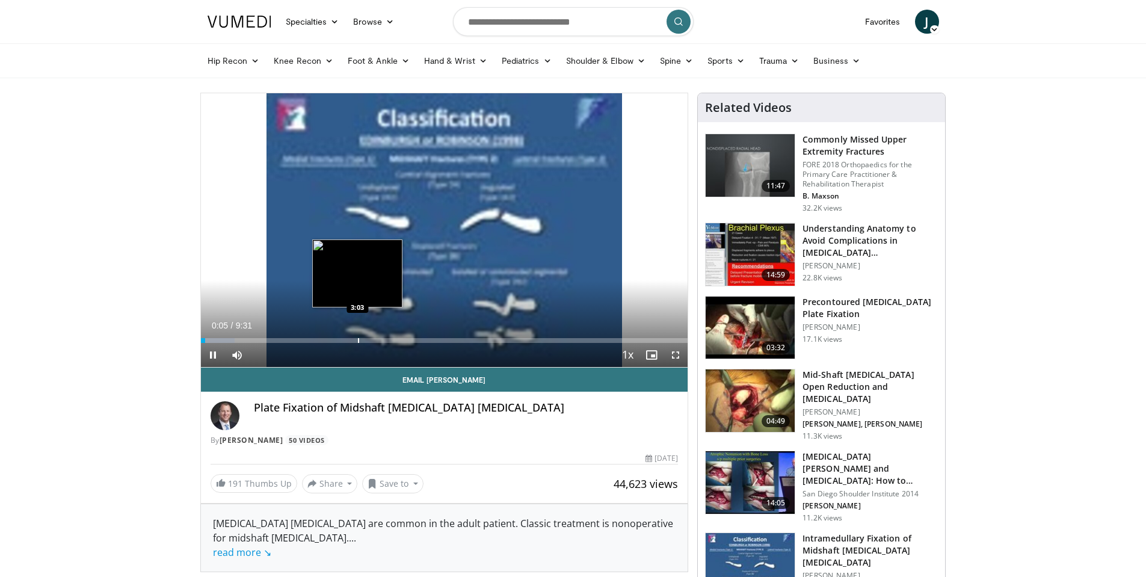
click at [357, 332] on div "Loaded : 6.98% 0:05 3:03" at bounding box center [444, 336] width 487 height 11
click at [369, 335] on div "Loaded : 42.03% 3:11 3:17" at bounding box center [444, 336] width 487 height 11
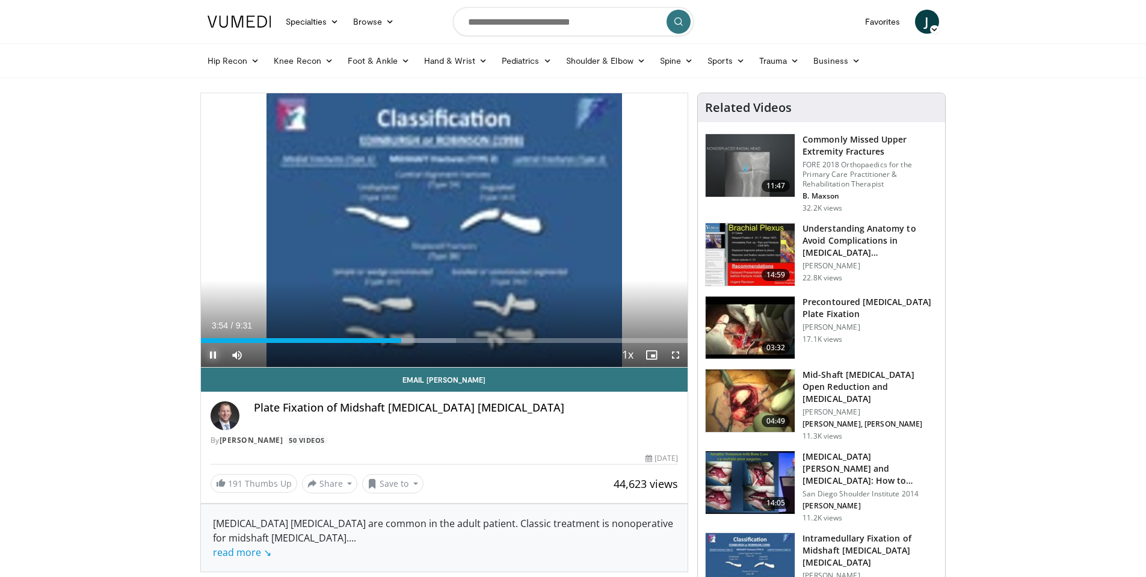
click at [218, 353] on span "Video Player" at bounding box center [213, 355] width 24 height 24
click at [735, 247] on img at bounding box center [750, 254] width 89 height 63
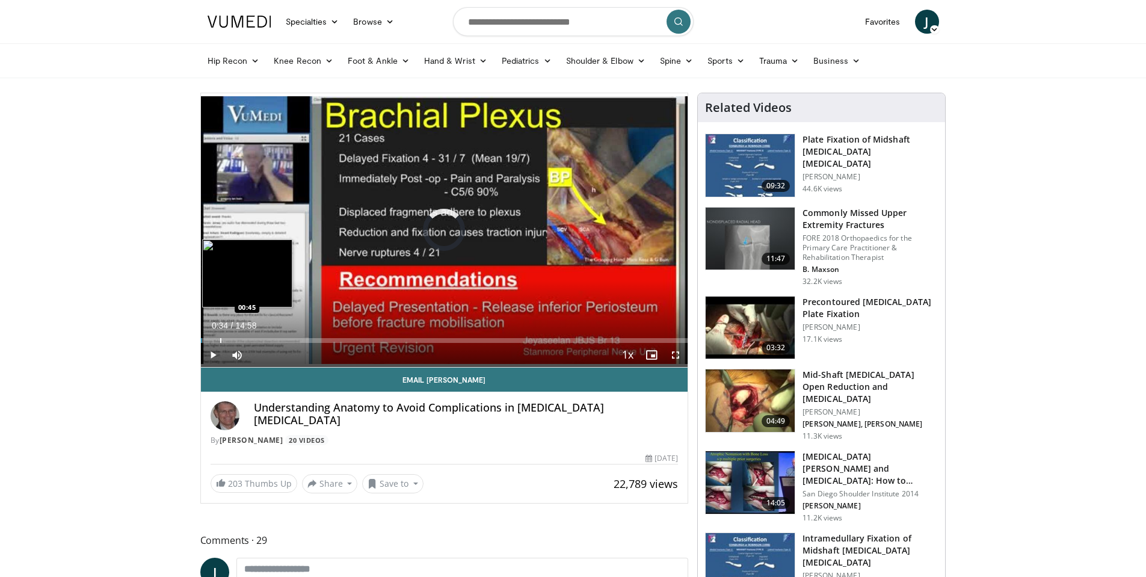
click at [220, 339] on div "Progress Bar" at bounding box center [220, 340] width 1 height 5
click at [248, 339] on div "Progress Bar" at bounding box center [248, 340] width 1 height 5
click at [235, 339] on div "Progress Bar" at bounding box center [235, 340] width 1 height 5
click at [267, 340] on div "Progress Bar" at bounding box center [267, 340] width 1 height 5
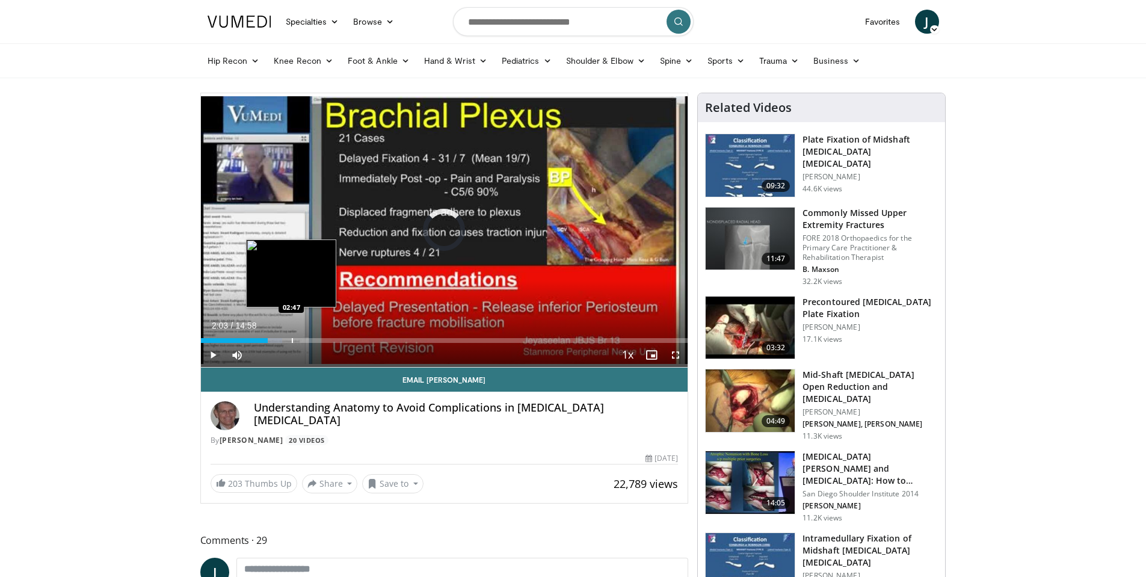
click at [292, 338] on div "Progress Bar" at bounding box center [292, 340] width 1 height 5
click at [320, 336] on div "Loaded : 20.02% 02:48 03:40" at bounding box center [444, 336] width 487 height 11
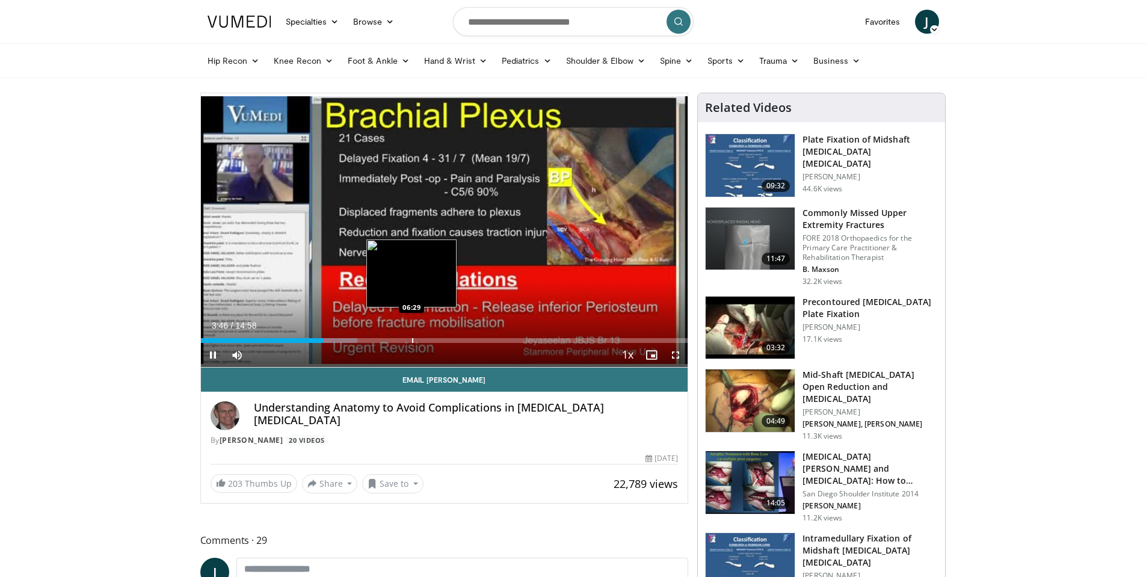
click at [412, 338] on div "Progress Bar" at bounding box center [412, 340] width 1 height 5
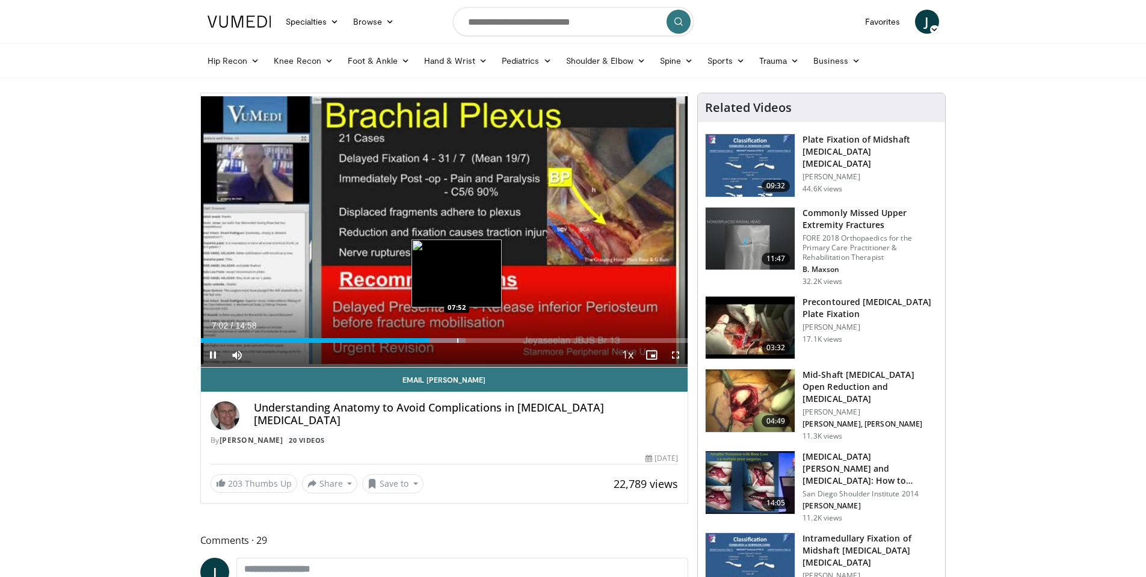
click at [457, 338] on div "Progress Bar" at bounding box center [457, 340] width 1 height 5
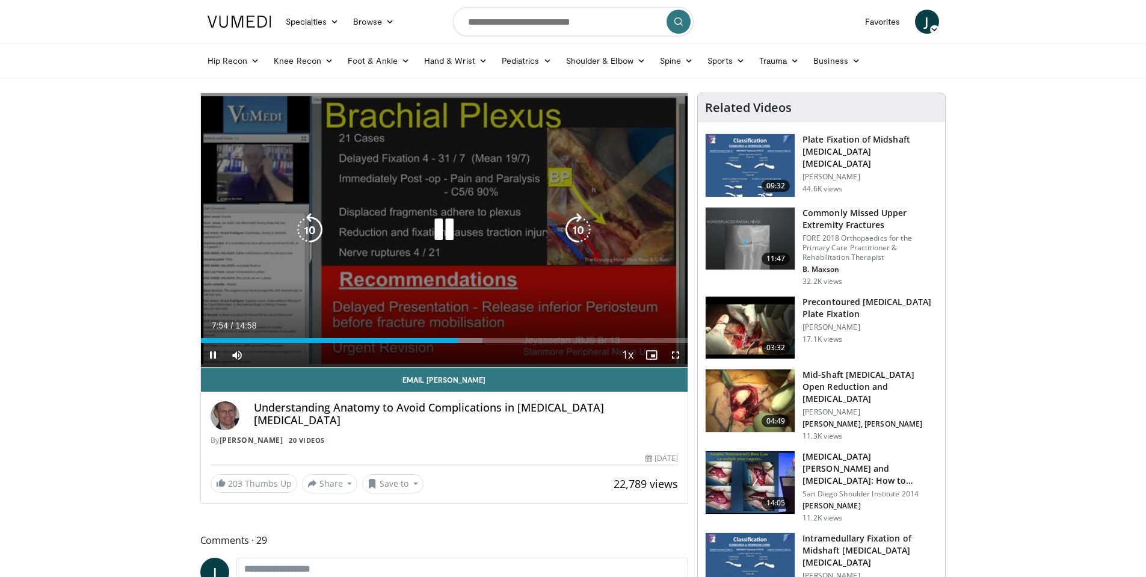
click at [443, 232] on icon "Video Player" at bounding box center [444, 230] width 34 height 34
